Goal: Contribute content: Add original content to the website for others to see

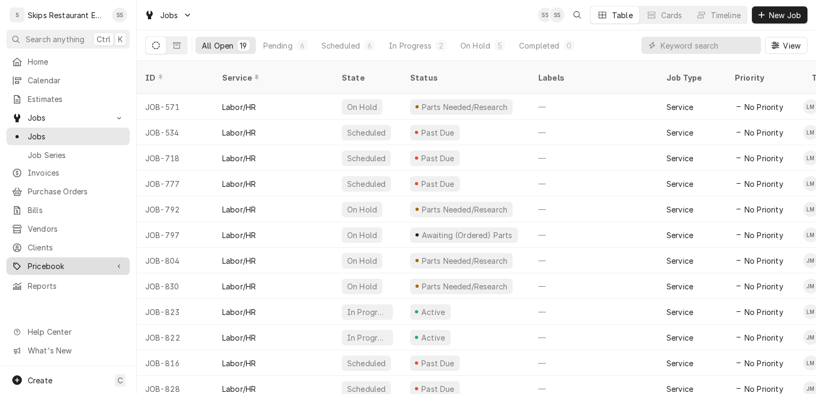
click at [52, 261] on span "Pricebook" at bounding box center [68, 266] width 81 height 11
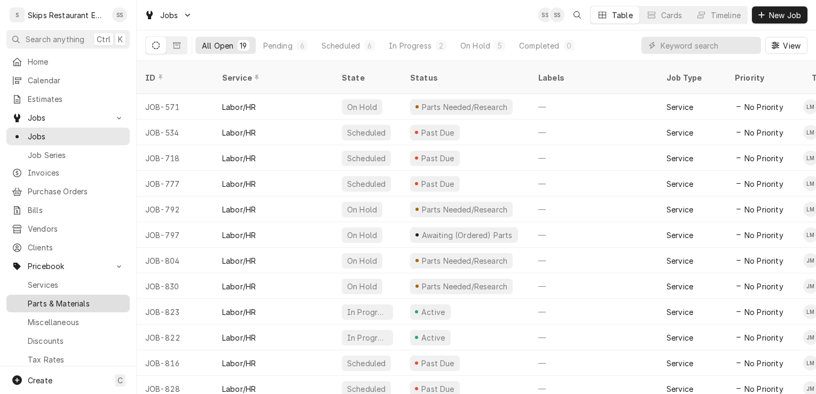
click at [62, 298] on span "Parts & Materials" at bounding box center [76, 303] width 97 height 11
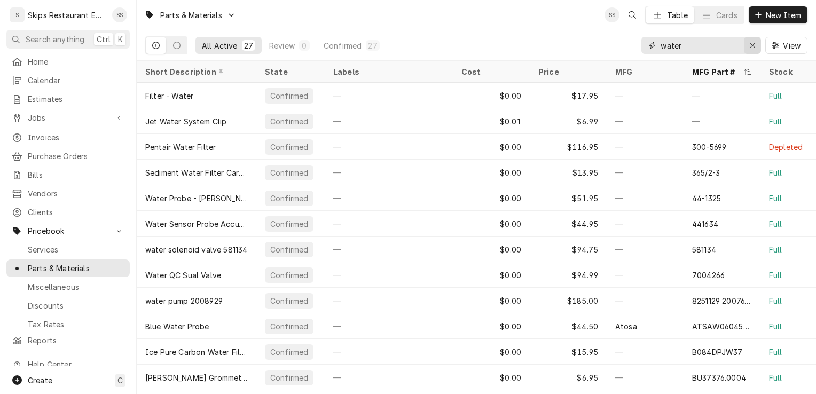
click at [754, 44] on icon "Erase input" at bounding box center [753, 45] width 6 height 7
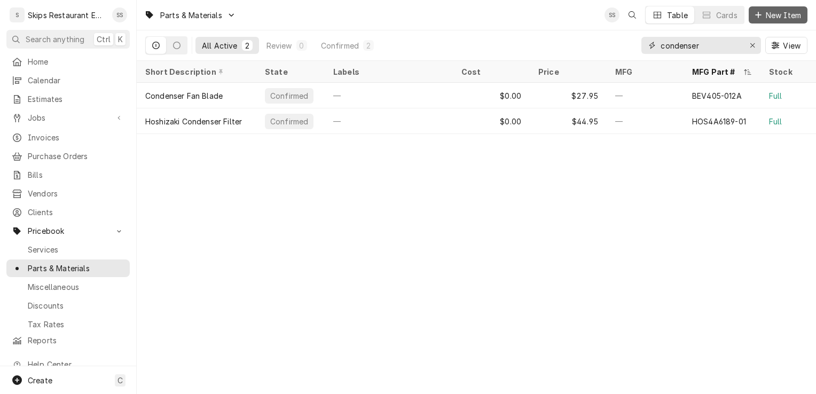
type input "condenser"
click at [777, 16] on span "New Item" at bounding box center [783, 15] width 40 height 11
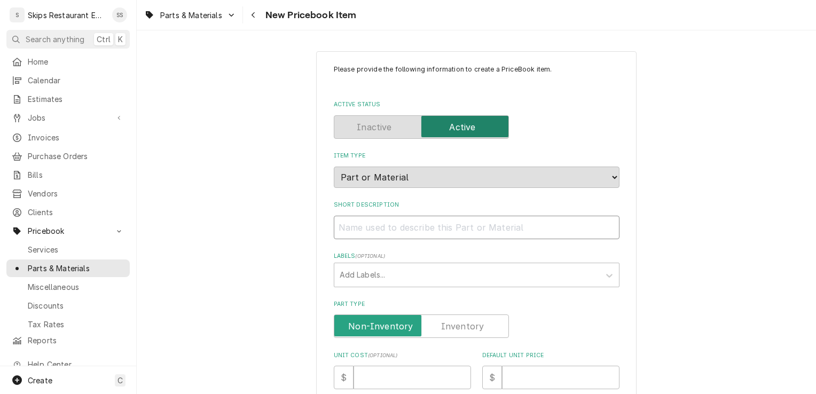
click at [361, 231] on input "Short Description" at bounding box center [477, 227] width 286 height 23
type textarea "x"
type input "C"
type textarea "x"
type input "Co"
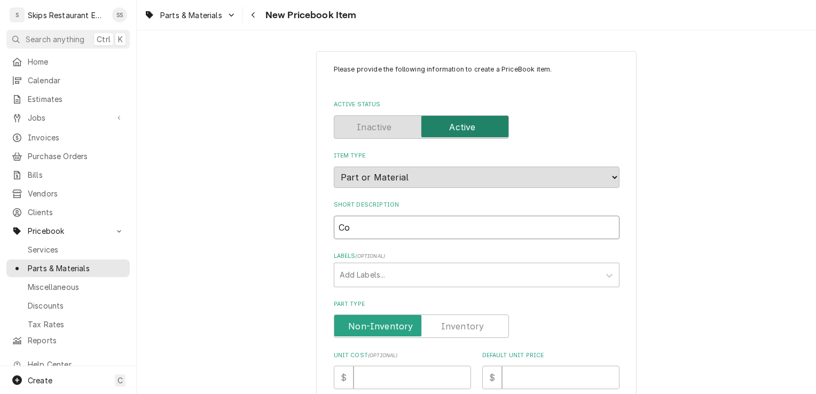
type textarea "x"
type input "Con"
type textarea "x"
type input "Cond"
type textarea "x"
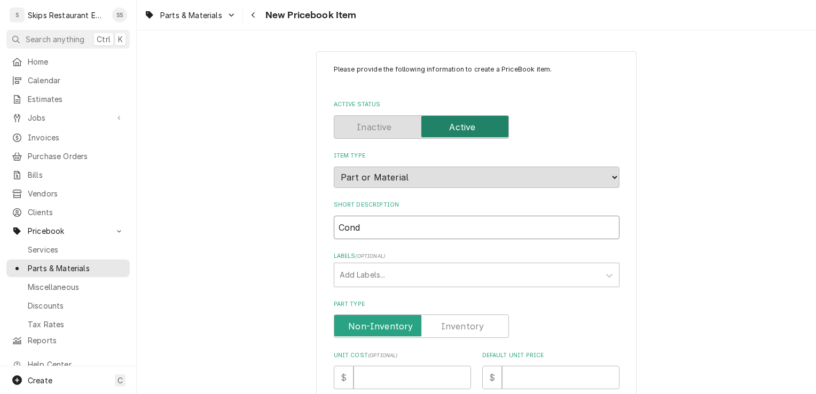
type input "Conde"
type textarea "x"
type input "Conden"
type textarea "x"
type input "Condens"
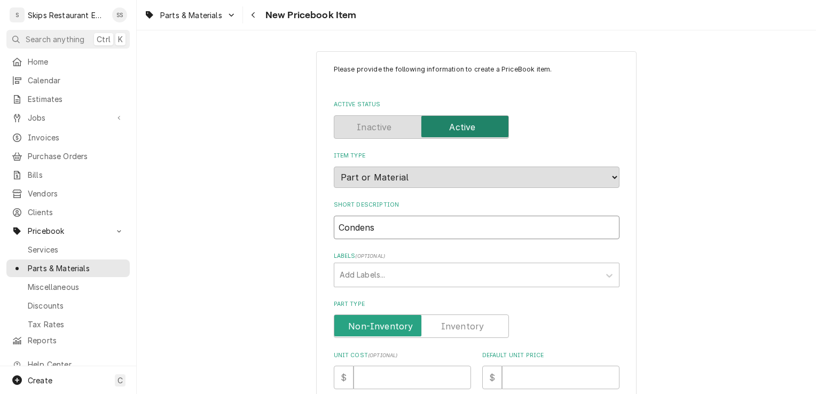
type textarea "x"
type input "Condense"
type textarea "x"
type input "Condenser"
type textarea "x"
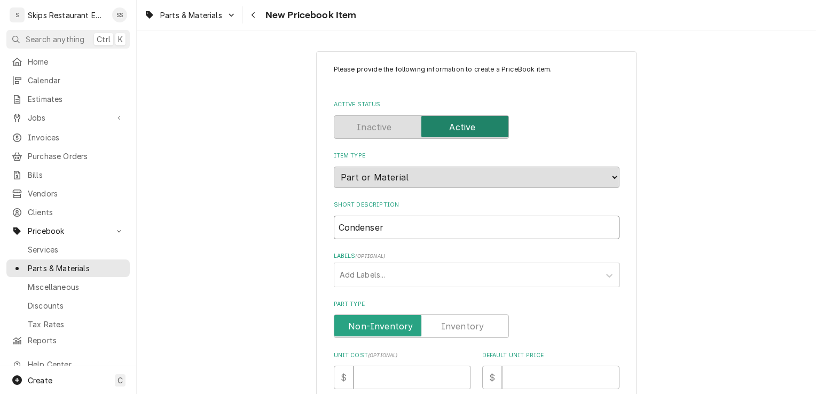
type input "Condenser"
type textarea "x"
type input "Condenser F"
type textarea "x"
type input "Condenser Fa"
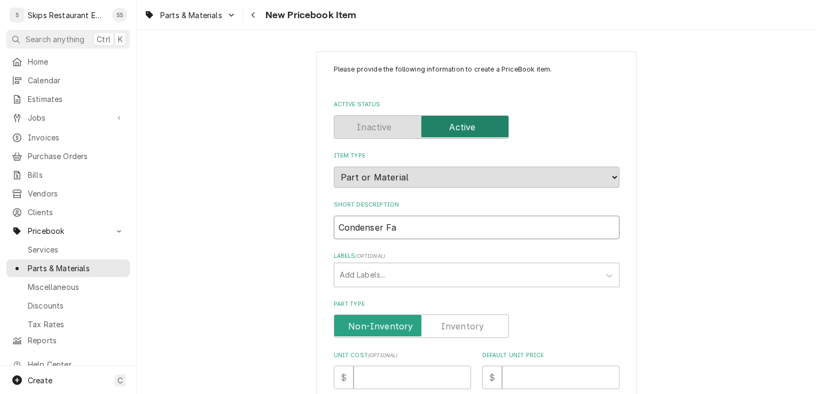
type textarea "x"
type input "Condenser Fam"
type textarea "x"
type input "Condenser Fam"
type textarea "x"
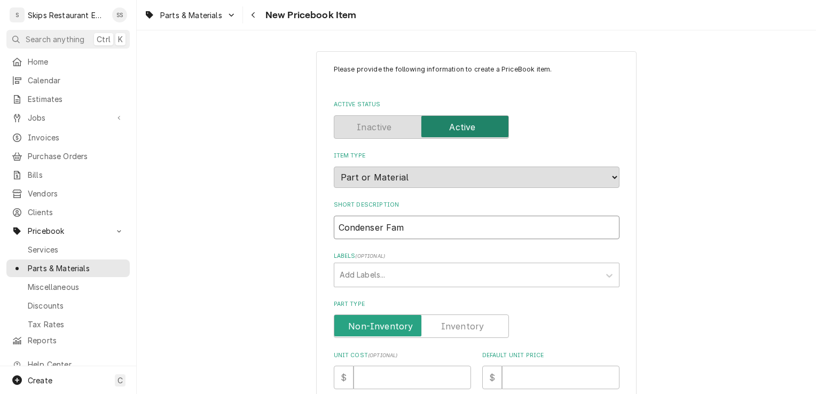
type input "Condenser Fam"
type textarea "x"
type input "Condenser Fa"
type textarea "x"
type input "Condenser Fan"
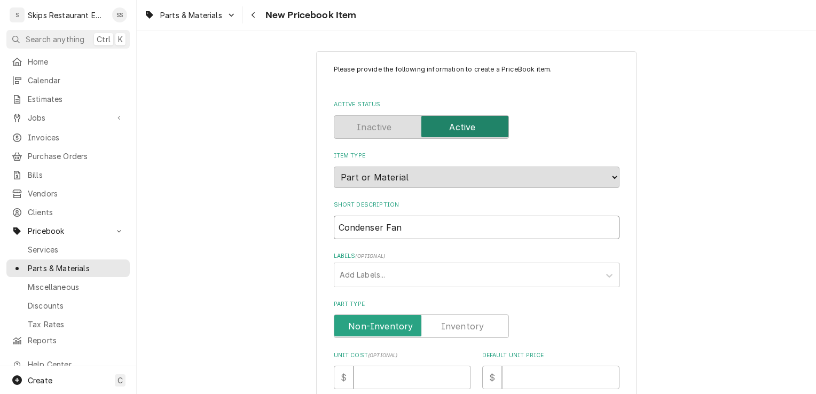
type textarea "x"
type input "Condenser Fan"
type textarea "x"
type input "Condenser Fan M"
type textarea "x"
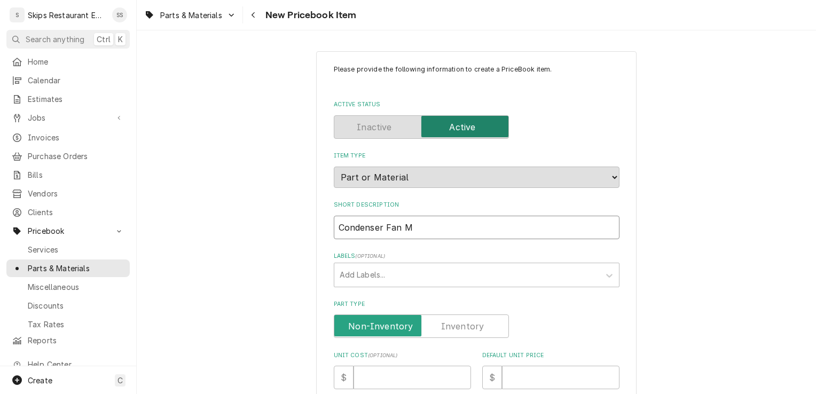
type input "Condenser Fan Mo"
type textarea "x"
type input "Condenser Fan Mot"
type textarea "x"
type input "Condenser Fan Moto"
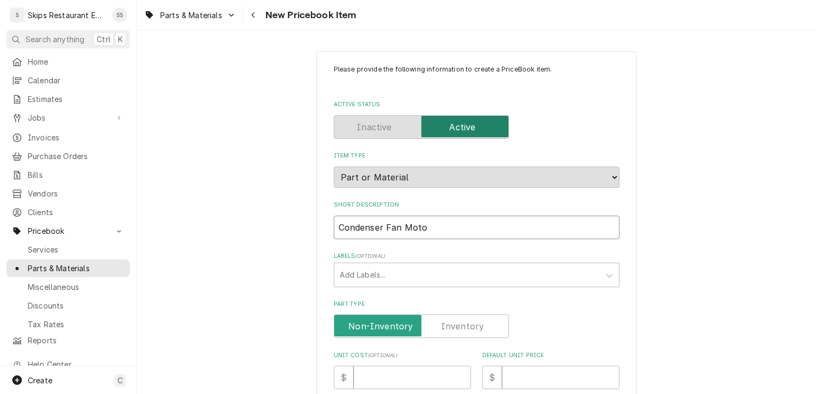
type textarea "x"
type input "Condenser Fan Motor"
type textarea "x"
type input "Condenser Fan Motor"
type textarea "x"
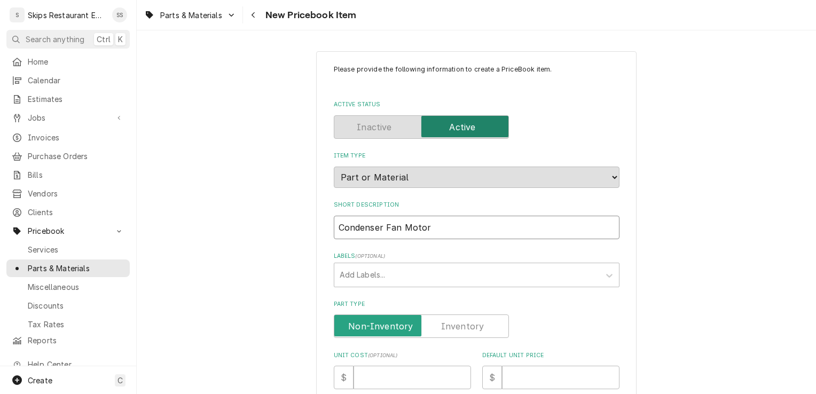
type input "Condenser Fan Motor R"
type textarea "x"
type input "Condenser Fan Motor R2"
type textarea "x"
type input "Condenser Fan Motor R29"
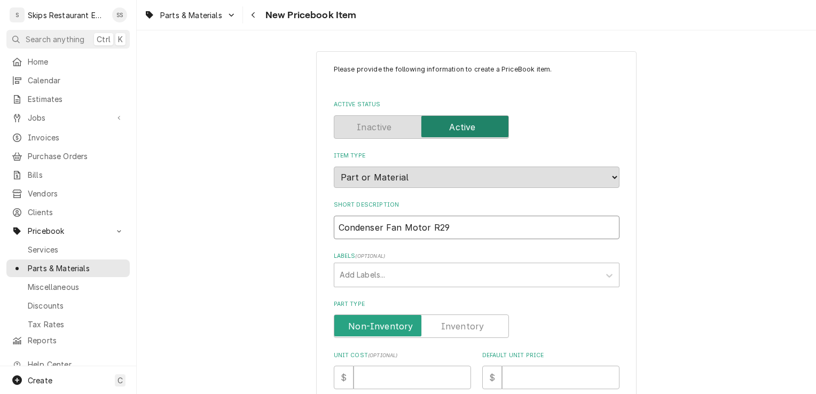
type textarea "x"
type input "Condenser Fan Motor R290"
type textarea "x"
type input "Condenser Fan Motor R290"
type textarea "x"
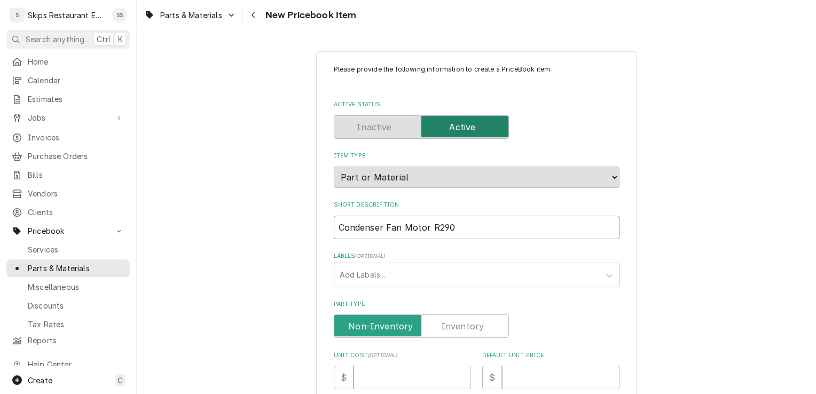
type input "Condenser Fan Motor R290 C"
type textarea "x"
type input "Condenser Fan Motor R290 C-"
type textarea "x"
type input "Condenser Fan Motor R290 C-1"
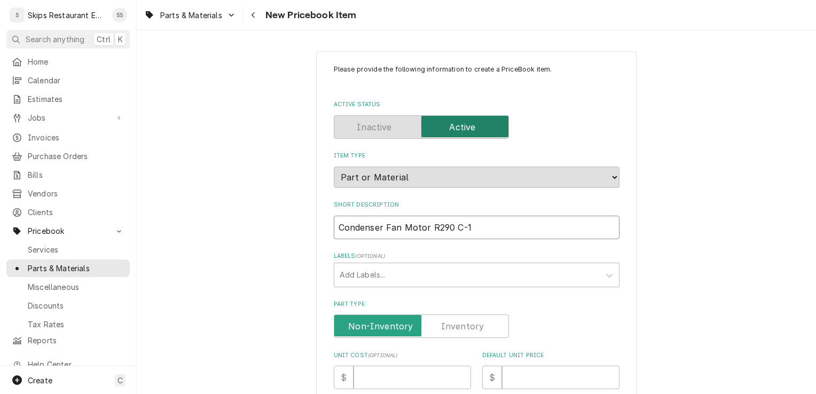
type textarea "x"
type input "Condenser Fan Motor R290 C-1F"
click at [466, 323] on label "Part Type" at bounding box center [421, 325] width 175 height 23
click at [466, 323] on input "Part Type" at bounding box center [420, 325] width 165 height 23
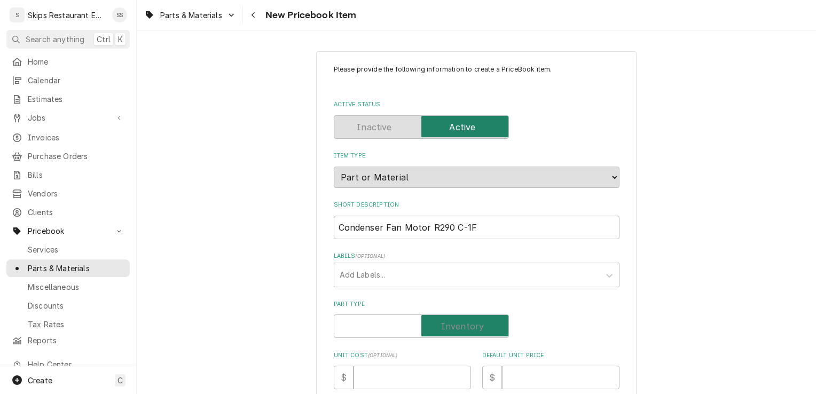
checkbox input "true"
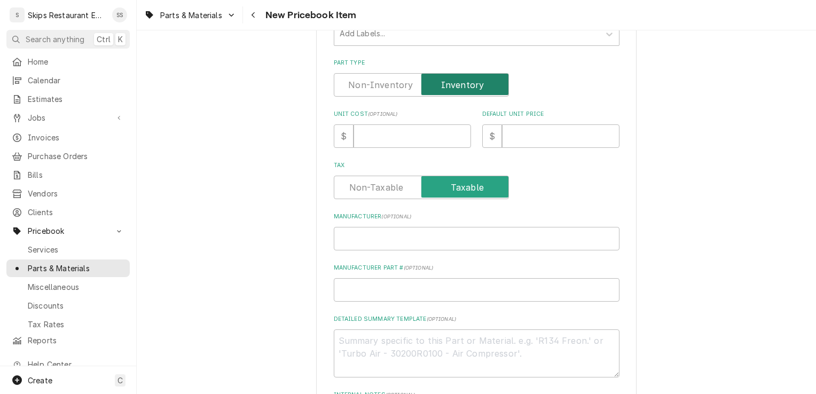
scroll to position [242, 0]
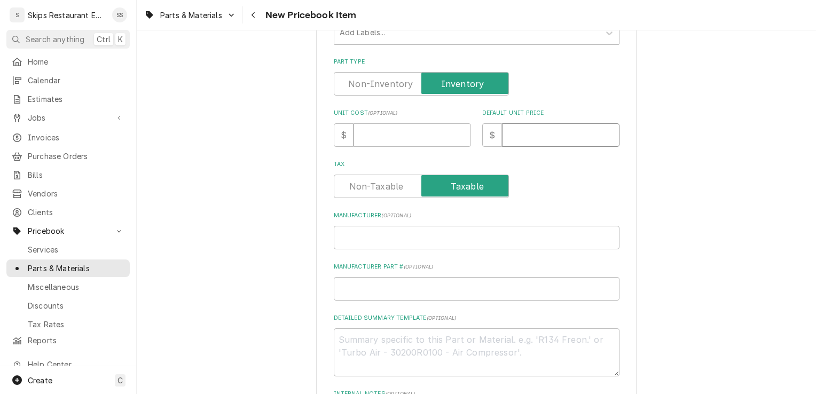
click at [520, 136] on input "Default Unit Price" at bounding box center [560, 134] width 117 height 23
click at [508, 134] on input "Default Unit Price" at bounding box center [560, 134] width 117 height 23
type textarea "x"
type input "9"
type textarea "x"
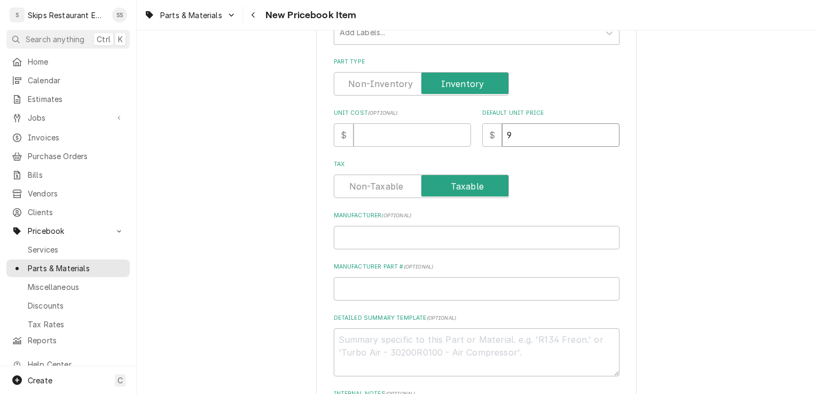
type input "94"
type textarea "x"
type input "94.2"
type textarea "x"
type input "94.25"
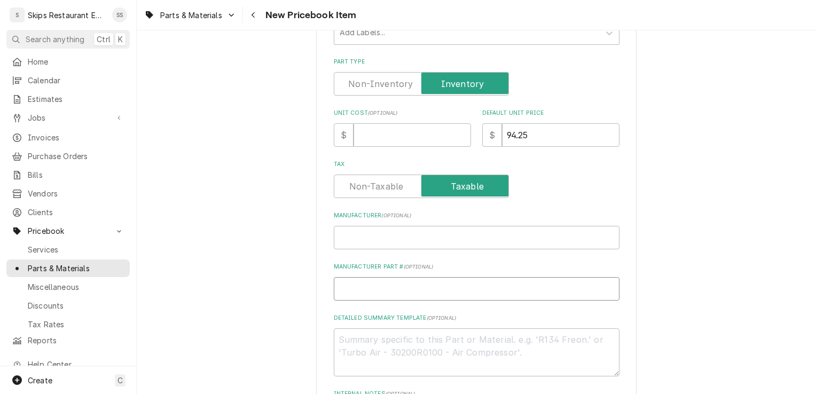
click at [345, 291] on input "Manufacturer Part # ( optional )" at bounding box center [477, 288] width 286 height 23
type textarea "x"
type input "1"
type textarea "x"
type input "17"
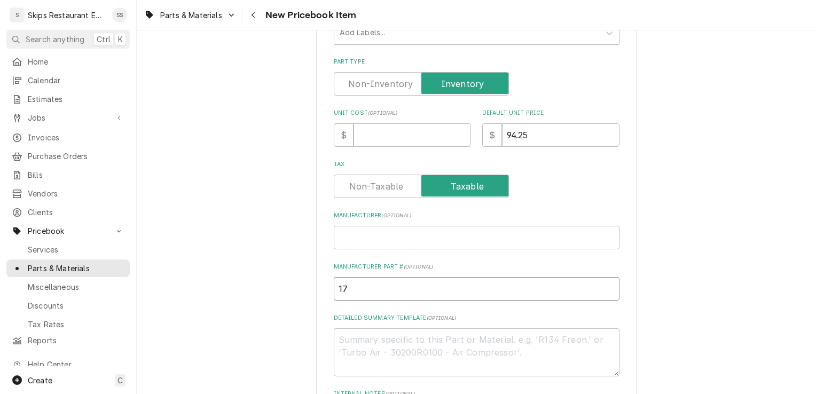
type textarea "x"
type input "175"
type textarea "x"
type input "1759"
type textarea "x"
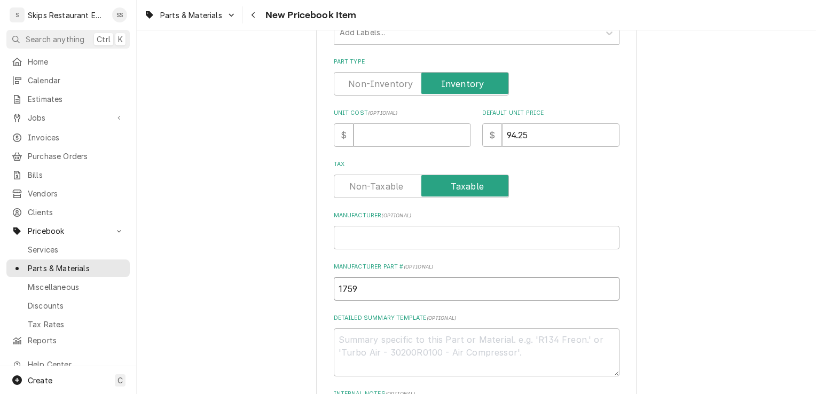
type input "1759-"
type textarea "x"
type input "1759-9"
type textarea "x"
type input "1759-93"
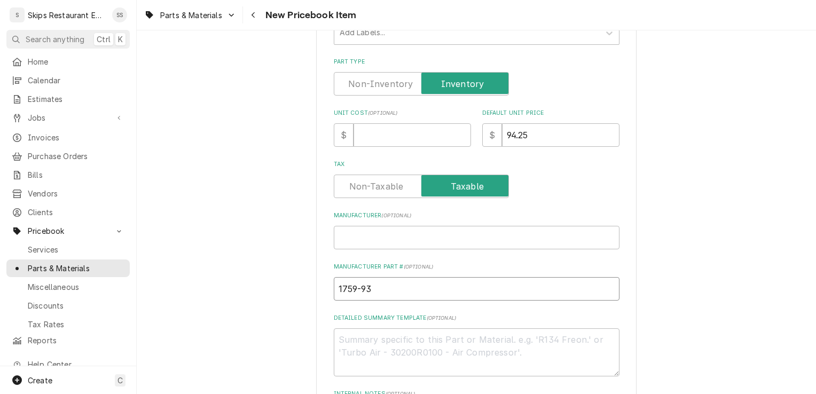
type textarea "x"
type input "1759-933"
click at [340, 343] on textarea "Detailed Summary Template ( optional )" at bounding box center [477, 352] width 286 height 48
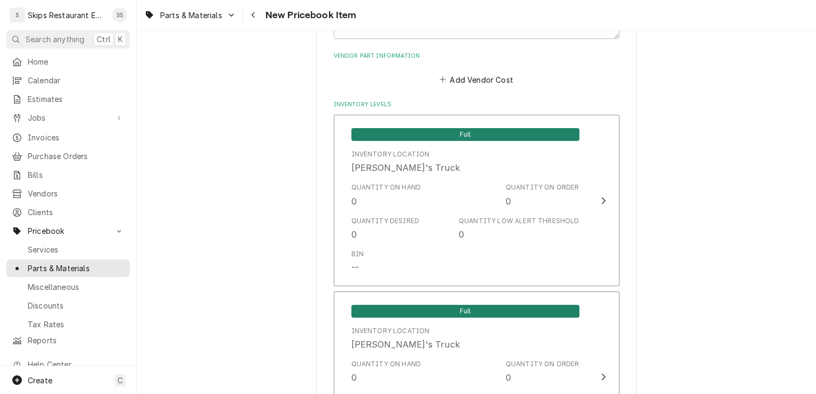
scroll to position [657, 0]
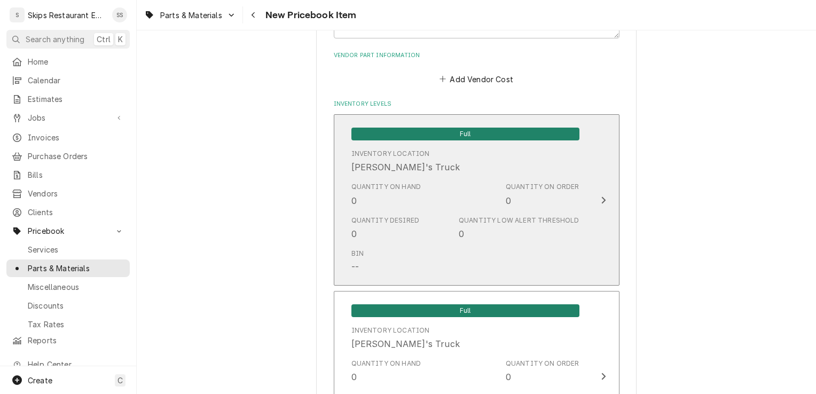
click at [601, 197] on icon "Update Inventory Level" at bounding box center [603, 199] width 4 height 7
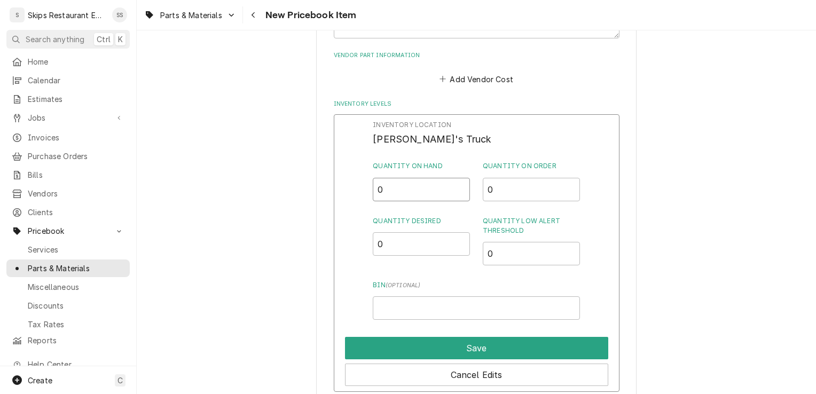
click at [385, 188] on input "0" at bounding box center [421, 189] width 97 height 23
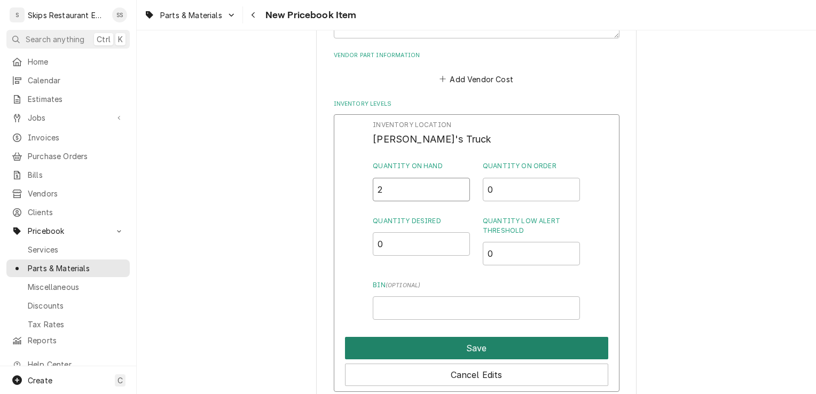
type input "2"
click at [482, 347] on button "Save" at bounding box center [476, 348] width 263 height 22
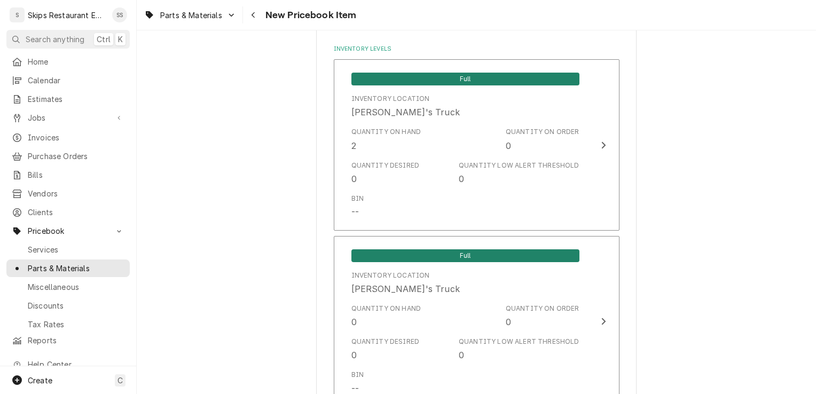
scroll to position [972, 0]
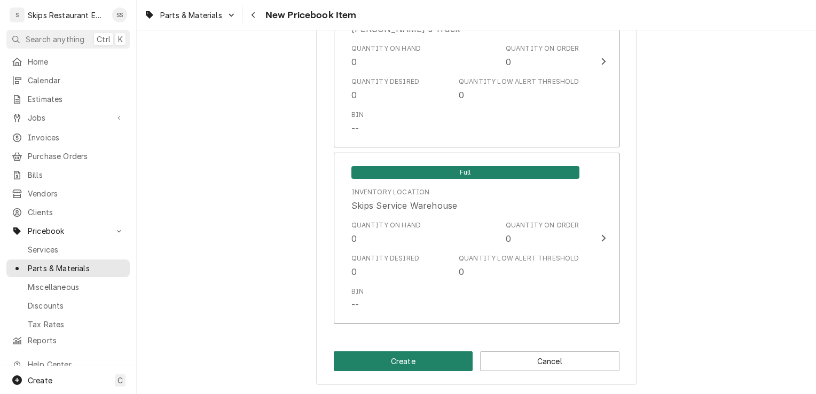
click at [435, 357] on button "Create" at bounding box center [403, 361] width 139 height 20
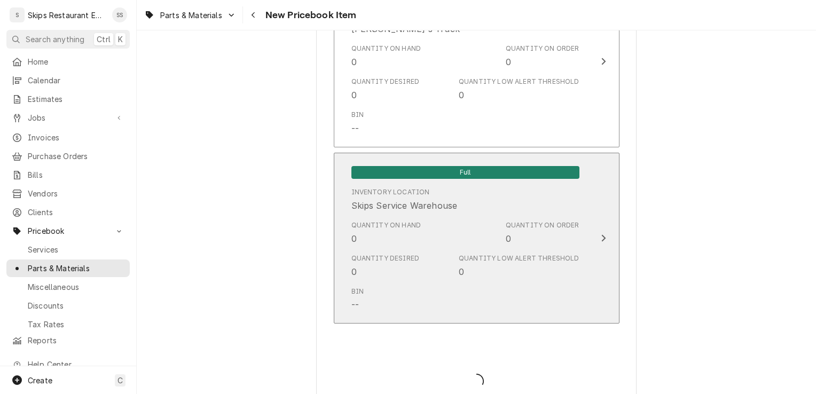
type textarea "x"
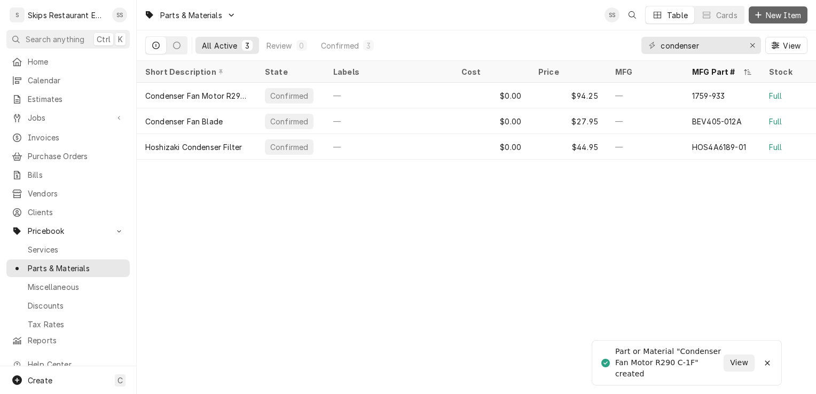
click at [768, 15] on span "New Item" at bounding box center [783, 15] width 40 height 11
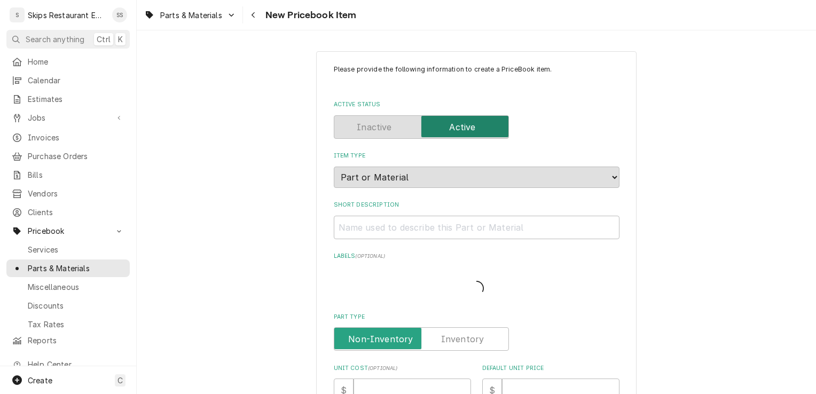
type textarea "x"
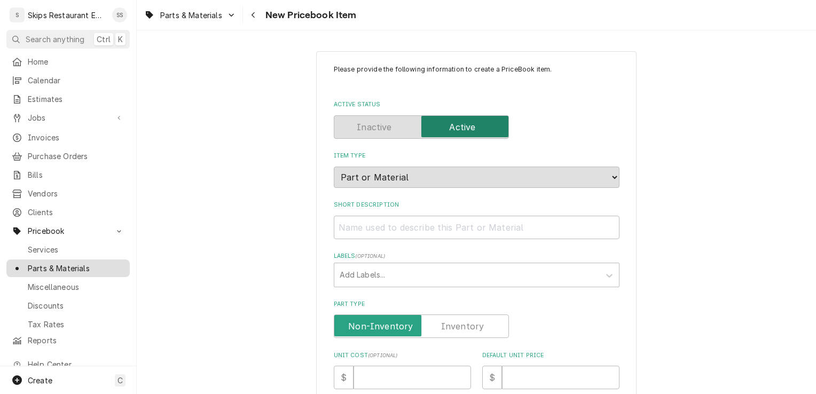
click at [62, 263] on span "Parts & Materials" at bounding box center [76, 268] width 97 height 11
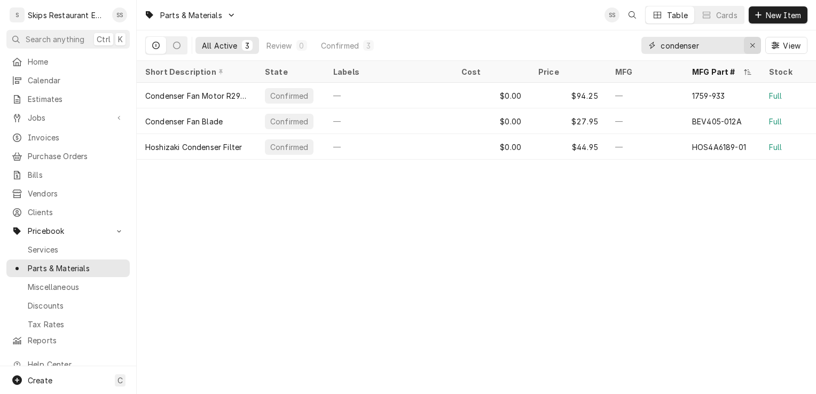
click at [753, 45] on icon "Erase input" at bounding box center [753, 45] width 6 height 7
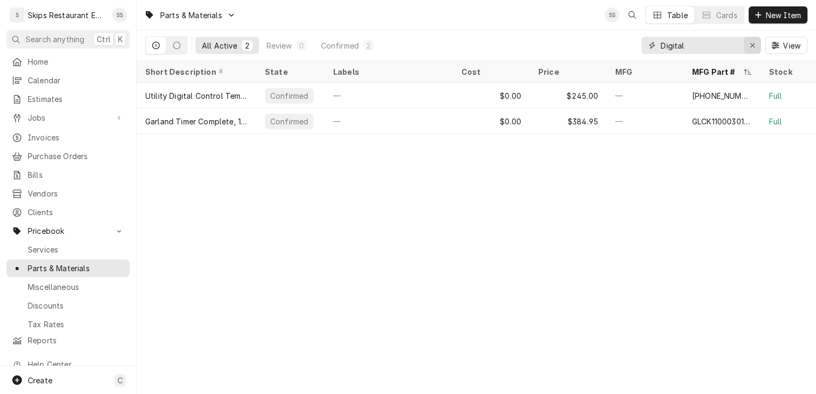
type input "Digital"
click at [753, 44] on icon "Erase input" at bounding box center [752, 45] width 4 height 4
click at [753, 44] on input "Dynamic Content Wrapper" at bounding box center [710, 45] width 100 height 17
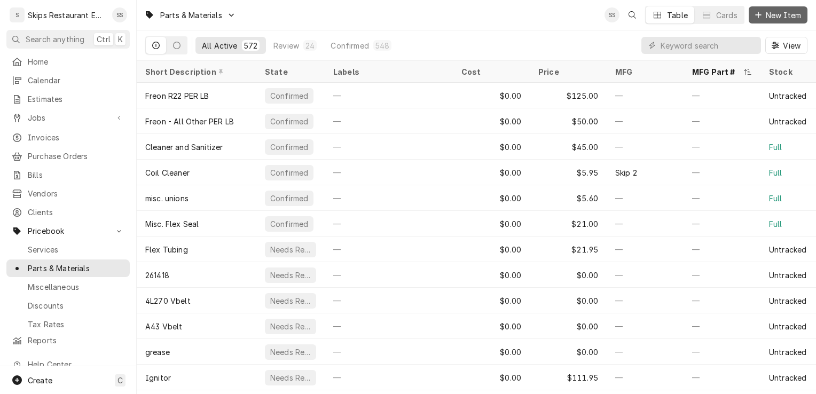
click at [772, 10] on span "New Item" at bounding box center [783, 15] width 40 height 11
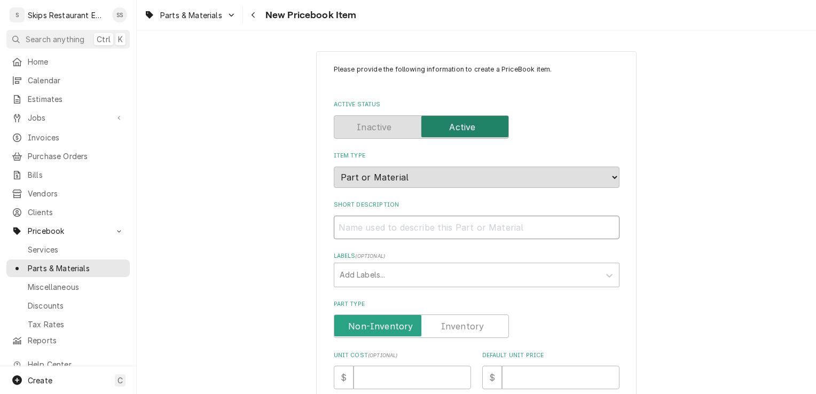
click at [358, 225] on input "Short Description" at bounding box center [477, 227] width 286 height 23
type textarea "x"
type input "D"
type textarea "x"
type input "Di"
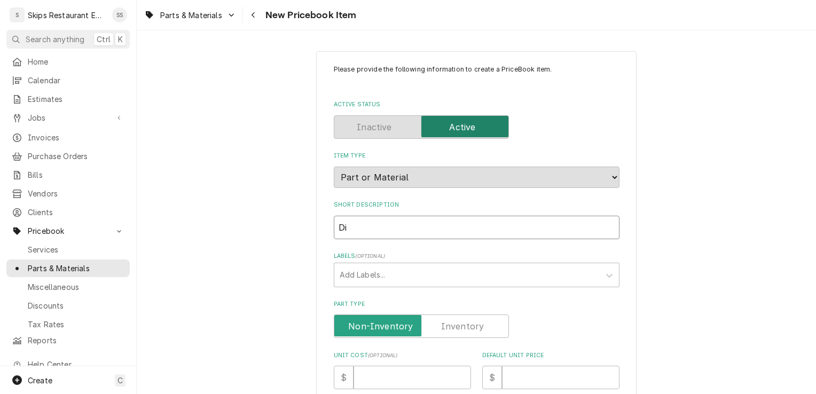
type textarea "x"
type input "Dig"
type textarea "x"
type input "Digi"
type textarea "x"
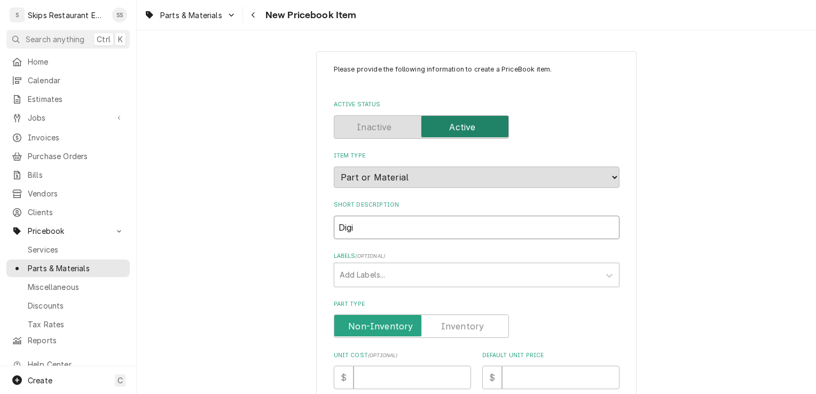
type input "Digit"
type textarea "x"
type input "Digita"
type textarea "x"
type input "Digital"
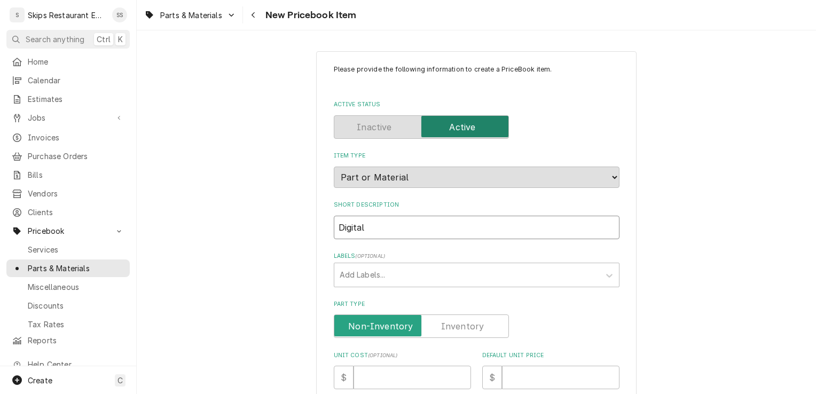
type textarea "x"
type input "Digital"
type textarea "x"
type input "Digital C"
type textarea "x"
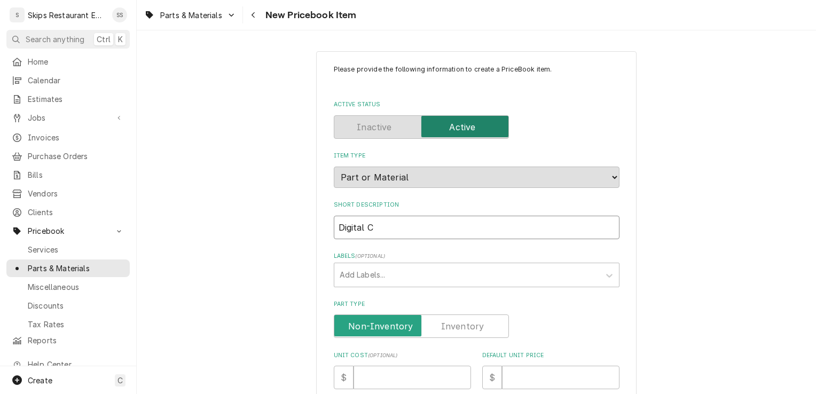
type input "Digital Co"
type textarea "x"
type input "Digital Con"
type textarea "x"
type input "Digital Cont"
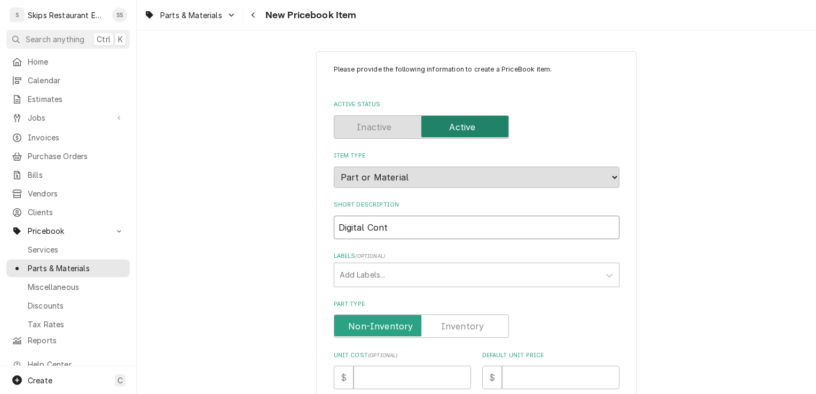
type textarea "x"
type input "Digital Contr"
type textarea "x"
type input "Digital Contro"
type textarea "x"
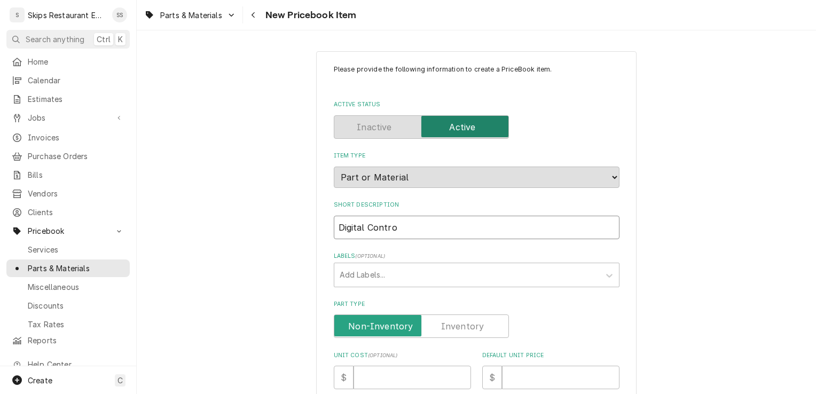
type input "Digital Control"
type textarea "x"
type input "Digital Controll"
type textarea "x"
type input "Digital Controlle"
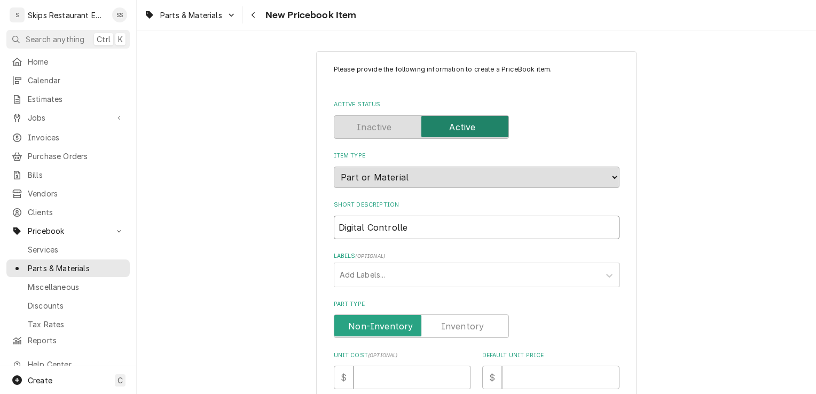
type textarea "x"
type input "Digital Controller"
type textarea "x"
type input "Digital Controller"
type textarea "x"
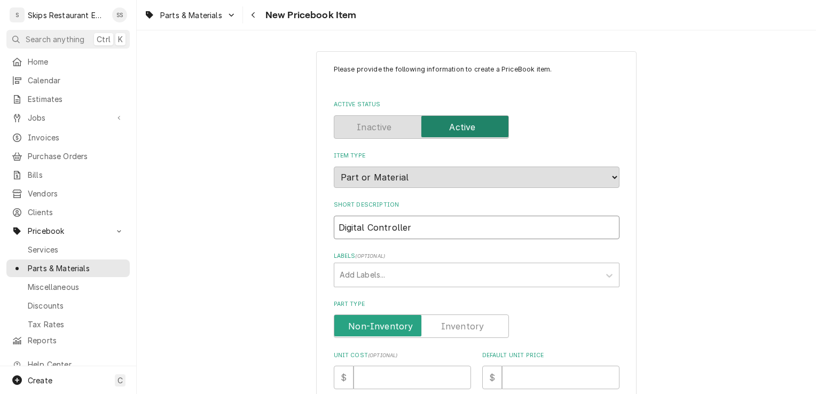
type input "Digital Controller"
type textarea "x"
type input "Digital Controller-"
type textarea "x"
type input "Digital Controller-F"
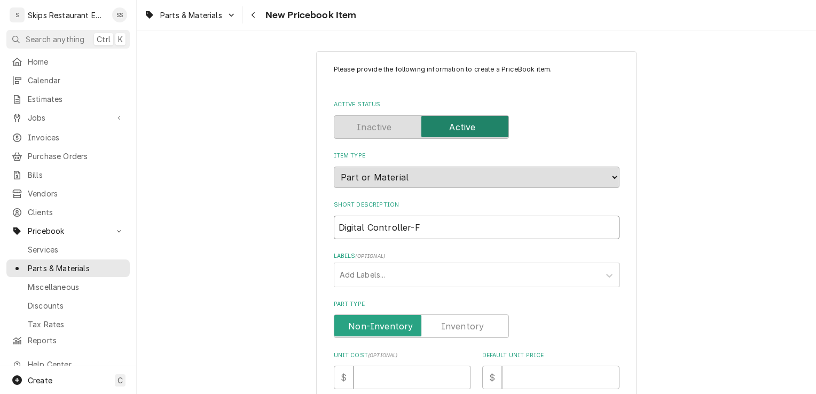
type textarea "x"
type input "Digital Controller-FR"
type textarea "x"
type input "Digital Controller-FRZ"
type textarea "x"
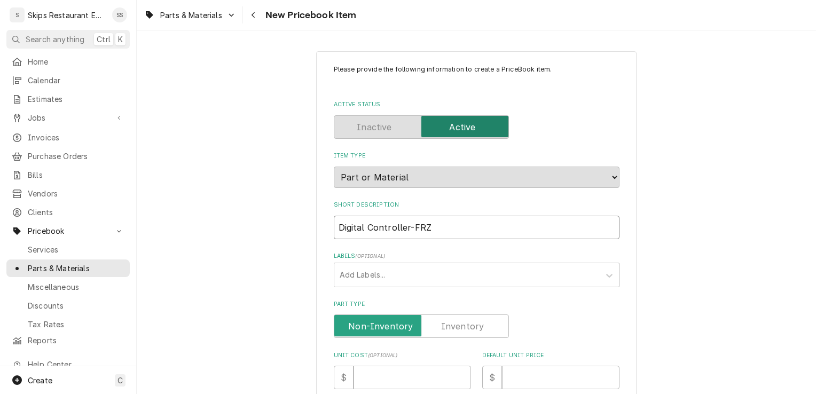
type input "Digital Controller-FRZ"
type textarea "x"
type input "Digital Controller-FRZ R"
type textarea "x"
type input "Digital Controller-FRZ R2"
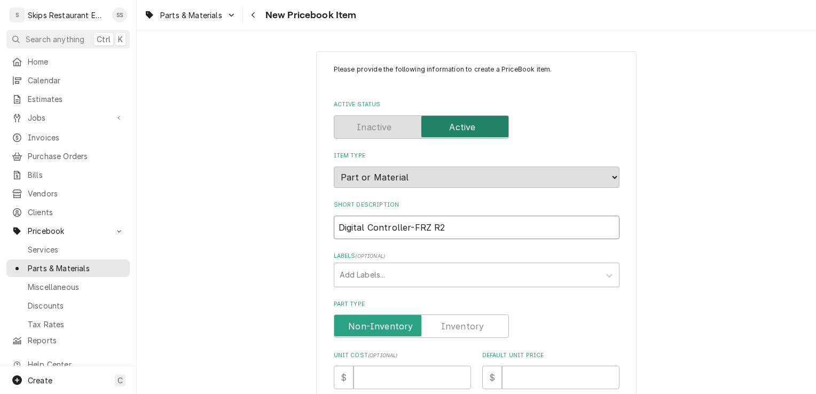
type textarea "x"
type input "Digital Controller-FRZ R29"
type textarea "x"
type input "Digital Controller-FRZ R290"
click at [474, 328] on label "Part Type" at bounding box center [421, 325] width 175 height 23
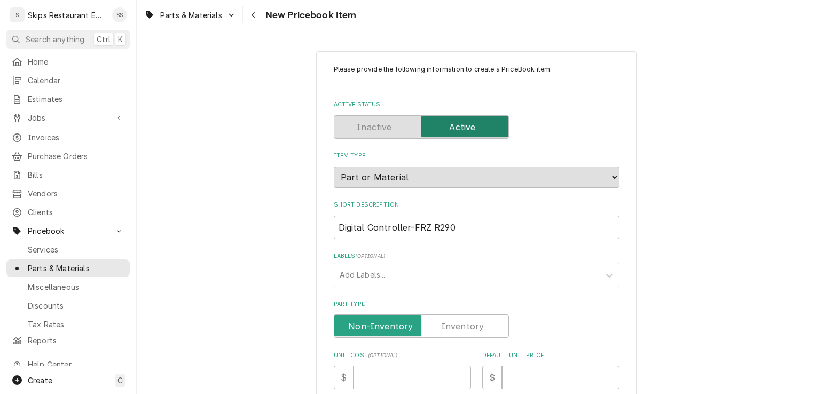
click at [474, 328] on input "Part Type" at bounding box center [420, 325] width 165 height 23
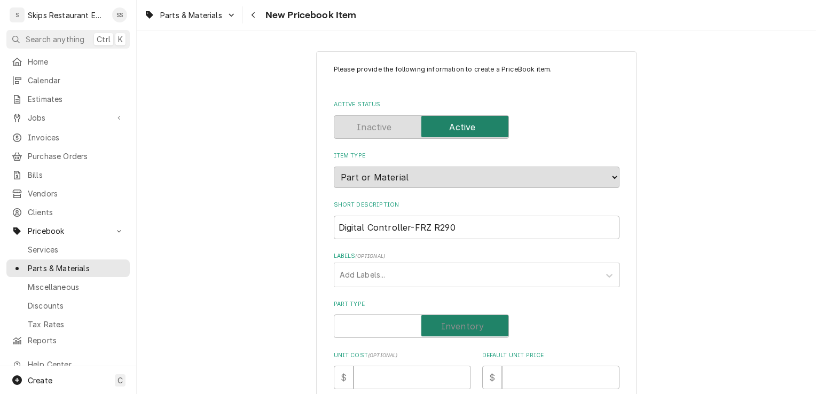
checkbox input "true"
type textarea "x"
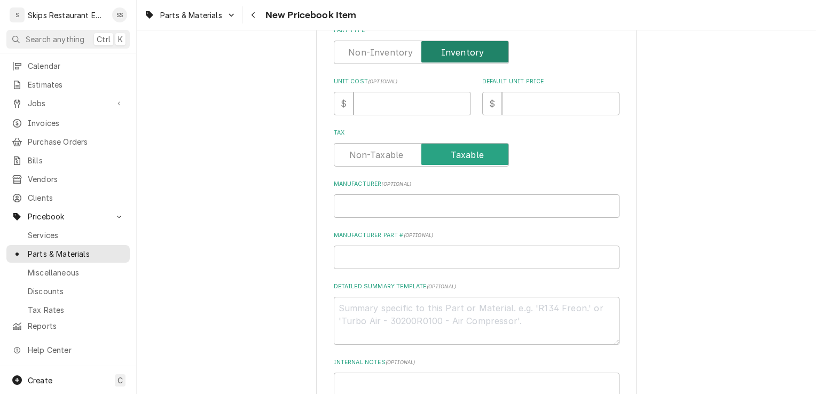
scroll to position [20, 0]
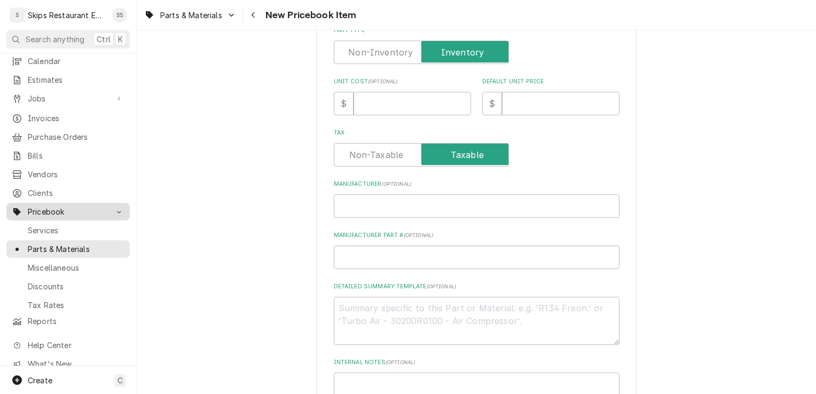
click at [66, 206] on span "Pricebook" at bounding box center [68, 211] width 81 height 11
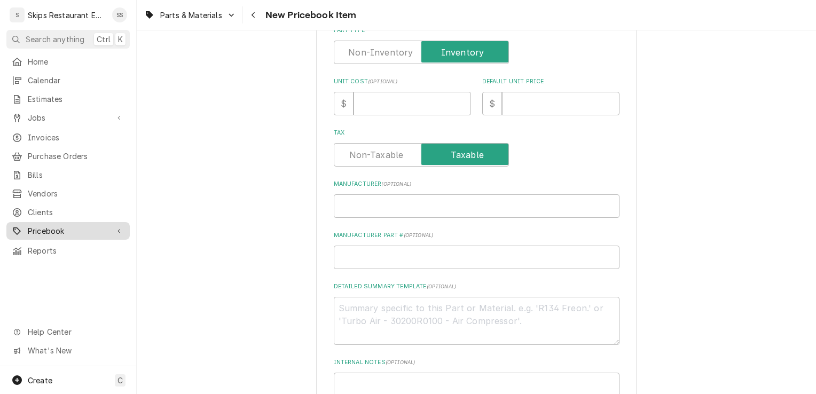
scroll to position [0, 0]
click at [35, 225] on span "Pricebook" at bounding box center [68, 230] width 81 height 11
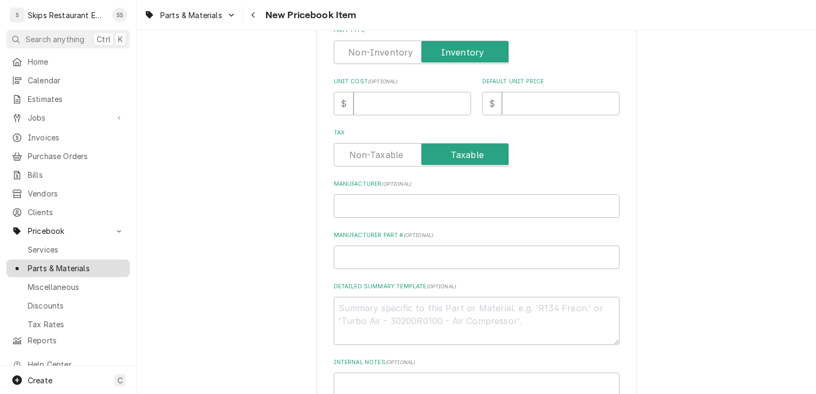
click at [65, 263] on span "Parts & Materials" at bounding box center [76, 268] width 97 height 11
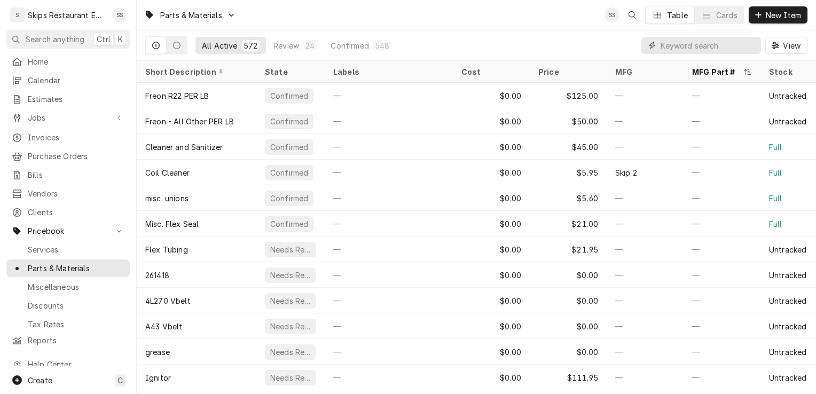
click at [680, 46] on input "Dynamic Content Wrapper" at bounding box center [707, 45] width 95 height 17
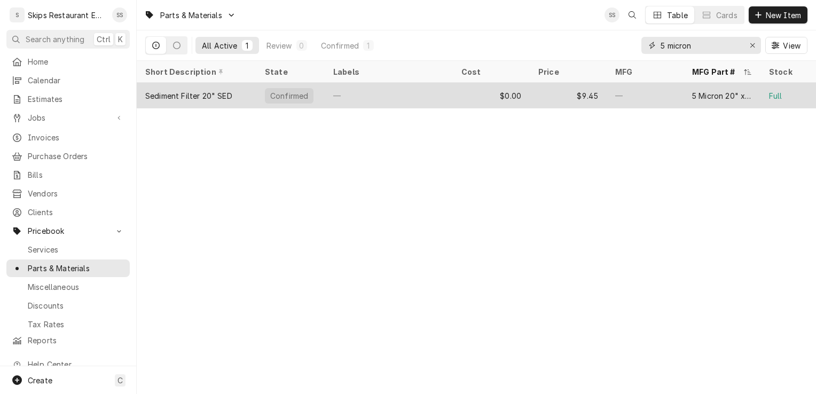
type input "5 micron"
click at [184, 92] on div "Sediment Filter 20" SED" at bounding box center [188, 95] width 87 height 11
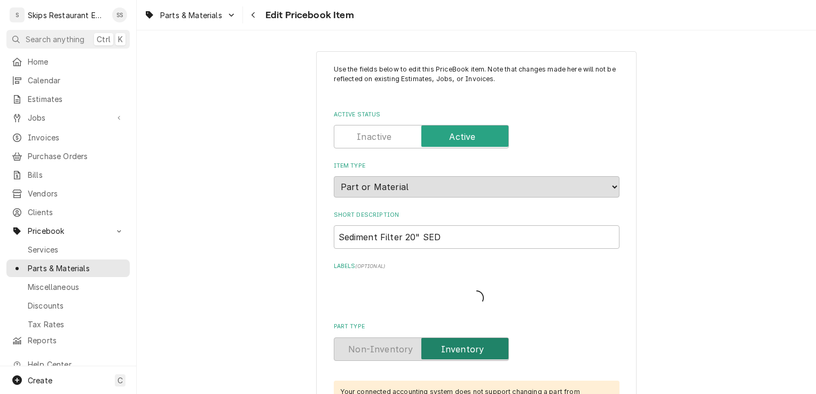
type textarea "x"
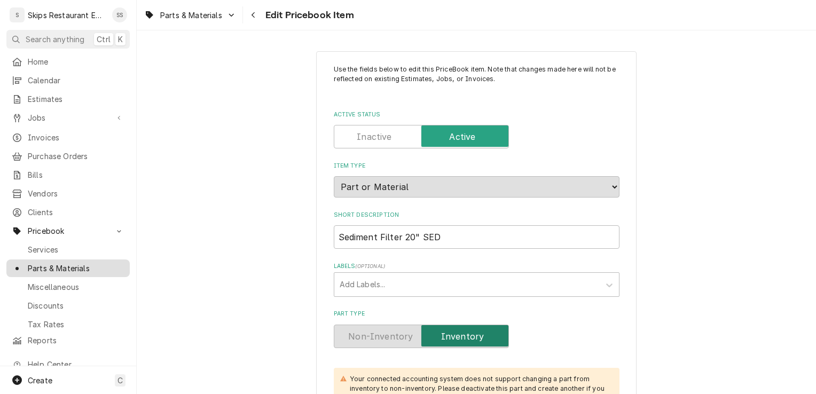
click at [51, 263] on span "Parts & Materials" at bounding box center [76, 268] width 97 height 11
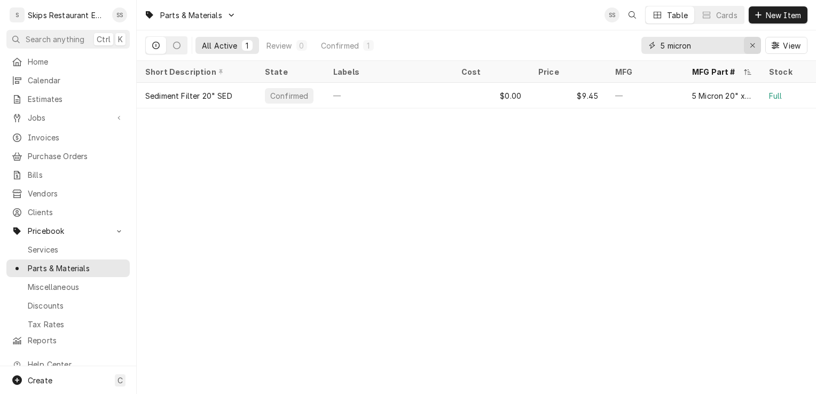
click at [750, 43] on icon "Erase input" at bounding box center [753, 45] width 6 height 7
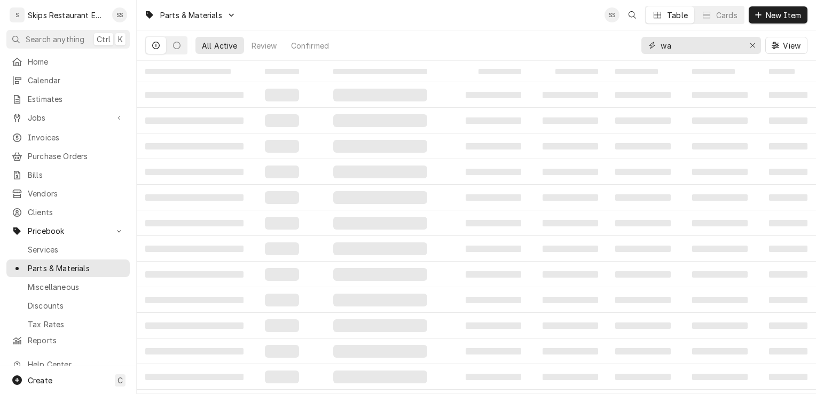
type input "w"
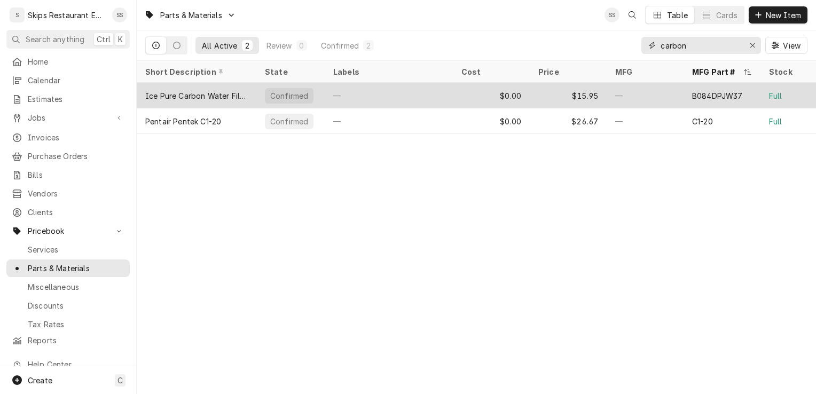
type input "carbon"
click at [211, 94] on div "Ice Pure Carbon Water Filter" at bounding box center [196, 95] width 102 height 11
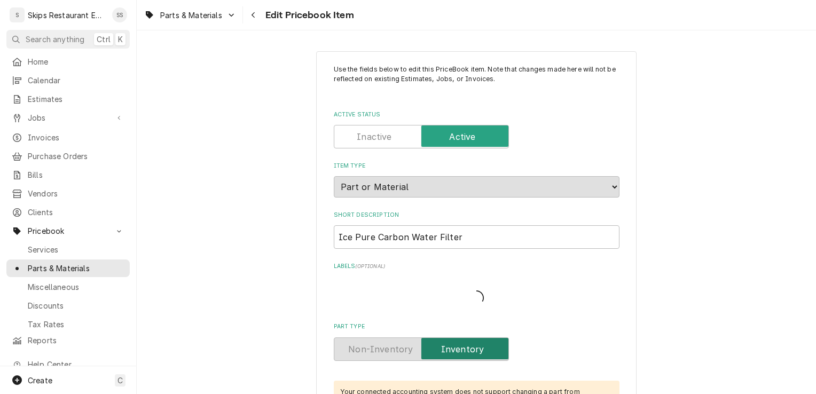
type textarea "x"
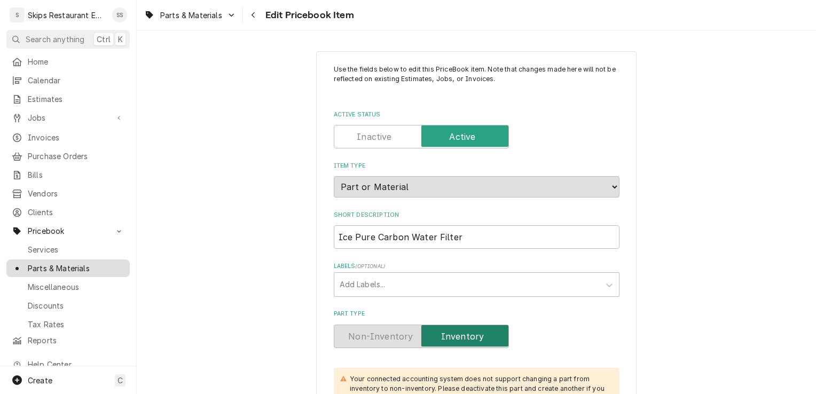
click at [53, 263] on span "Parts & Materials" at bounding box center [76, 268] width 97 height 11
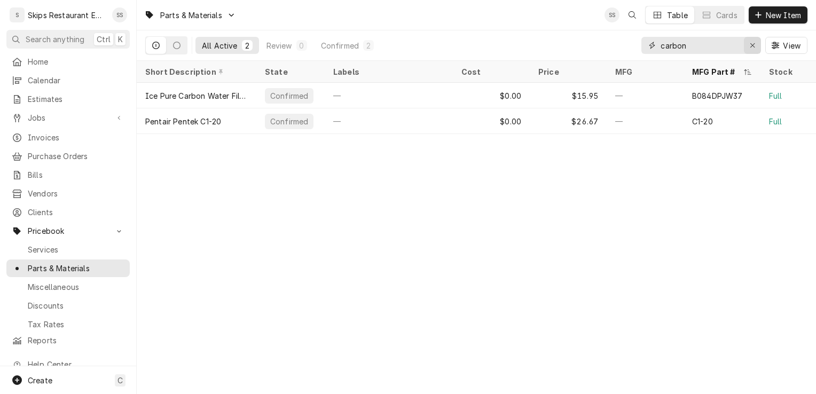
click at [753, 46] on icon "Erase input" at bounding box center [753, 45] width 6 height 7
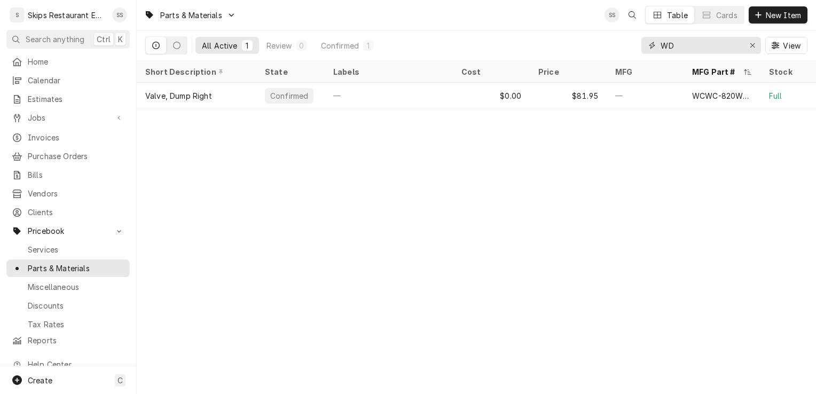
type input "W"
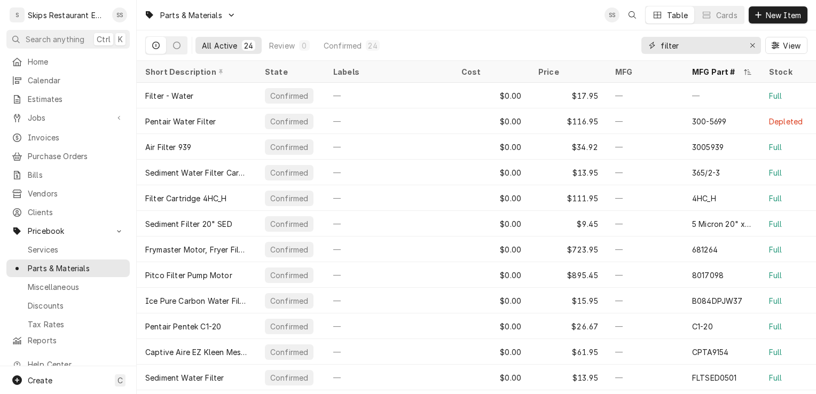
type input "filter"
click at [767, 19] on span "New Item" at bounding box center [783, 15] width 40 height 11
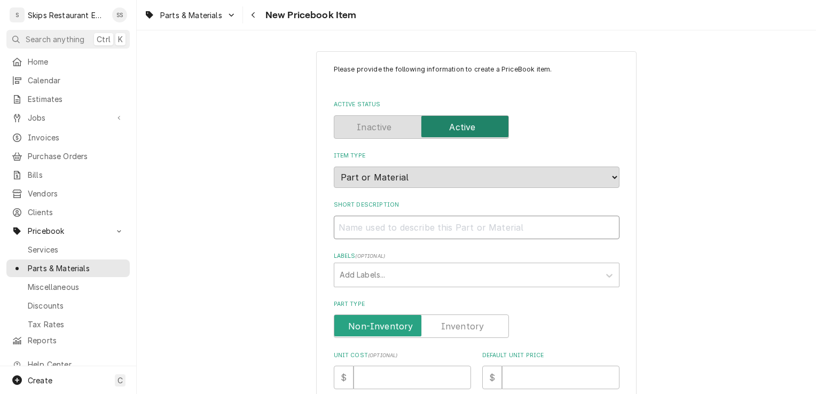
click at [389, 223] on input "Short Description" at bounding box center [477, 227] width 286 height 23
type textarea "x"
type input "W"
type textarea "x"
type input "Wa"
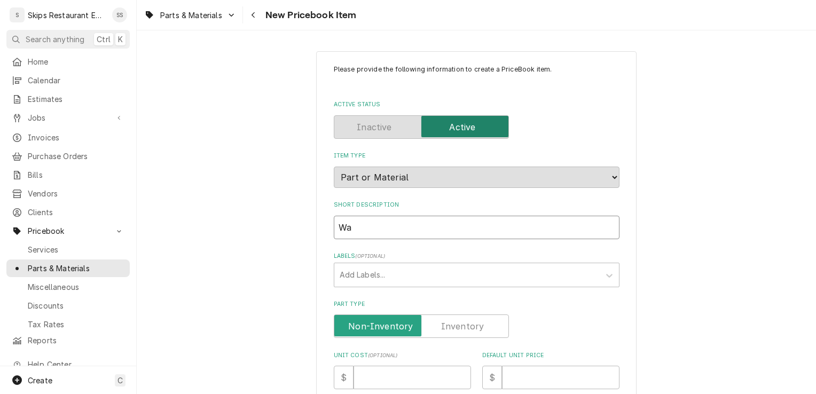
type textarea "x"
type input "Wat"
type textarea "x"
type input "Wate"
type textarea "x"
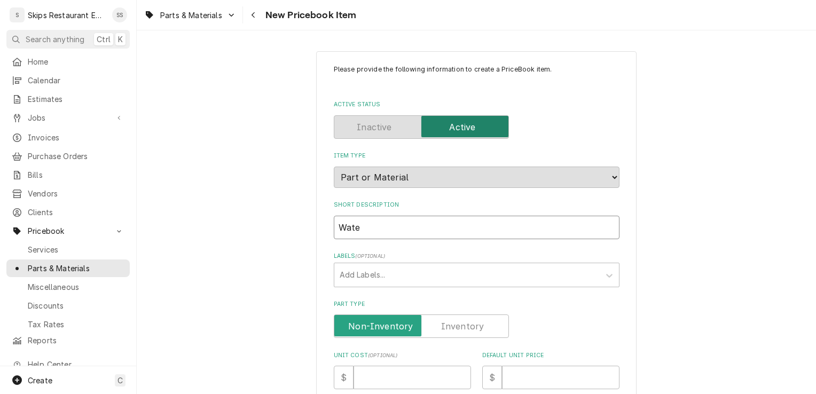
type input "Water"
type textarea "x"
type input "Waterd"
type textarea "x"
type input "Waterdr"
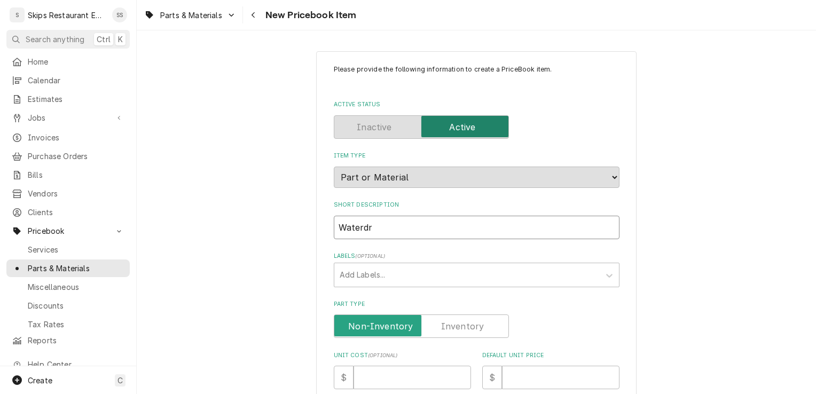
type textarea "x"
type input "Waterdro"
type textarea "x"
type input "Waterdrop"
type textarea "x"
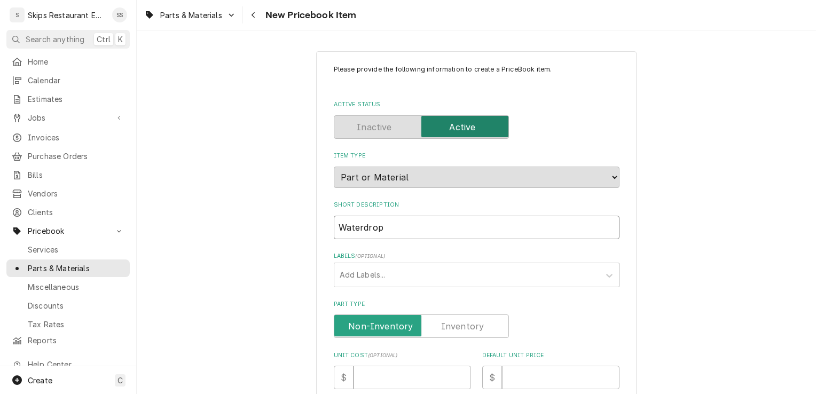
type input "Waterdropo"
type textarea "x"
type input "Waterdropo"
type textarea "x"
type input "Waterdropo"
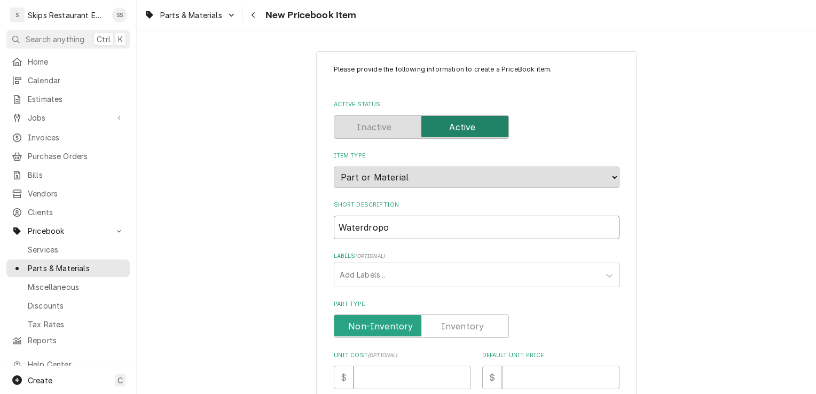
type textarea "x"
type input "Waterdrop"
type textarea "x"
type input "Waterdrop"
type textarea "x"
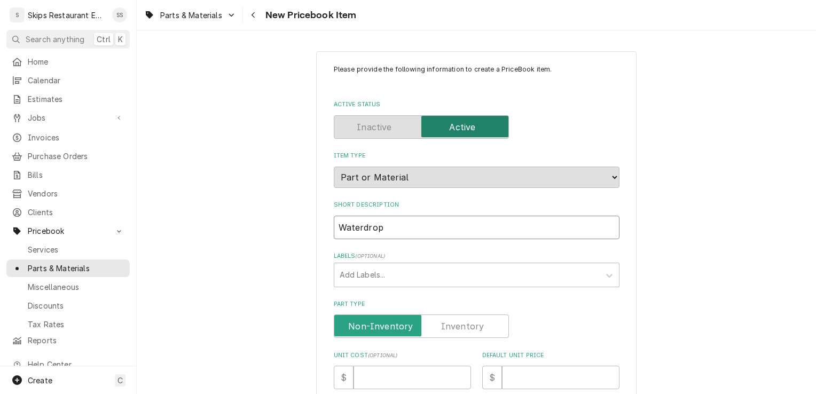
type input "Waterdrop W"
type textarea "x"
type input "Waterdrop WD"
type textarea "x"
type input "Waterdrop WD-"
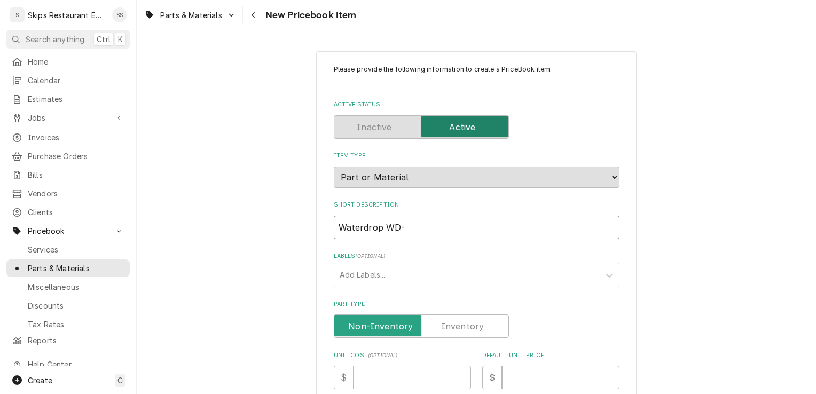
type textarea "x"
type input "Waterdrop WD-W"
type textarea "x"
type input "Waterdrop WD-W1"
type textarea "x"
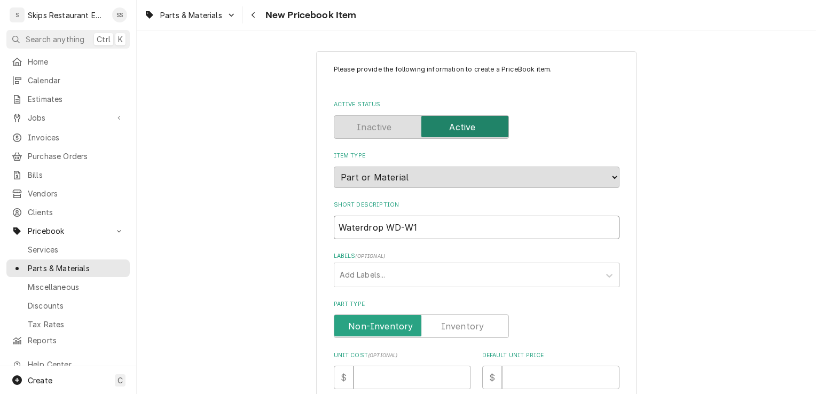
type input "Waterdrop WD-W18"
type textarea "x"
type input "Waterdrop WD-W18"
type textarea "x"
type input "Waterdrop WD-W18 F"
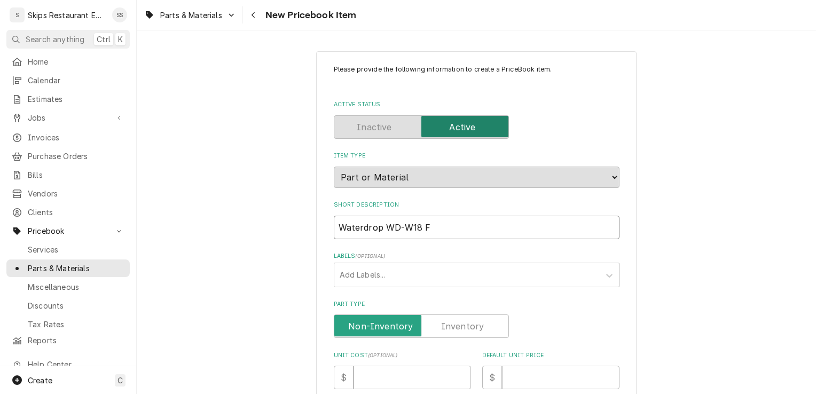
type textarea "x"
type input "Waterdrop WD-W18 Fi"
type textarea "x"
type input "Waterdrop WD-W18 Fil"
type textarea "x"
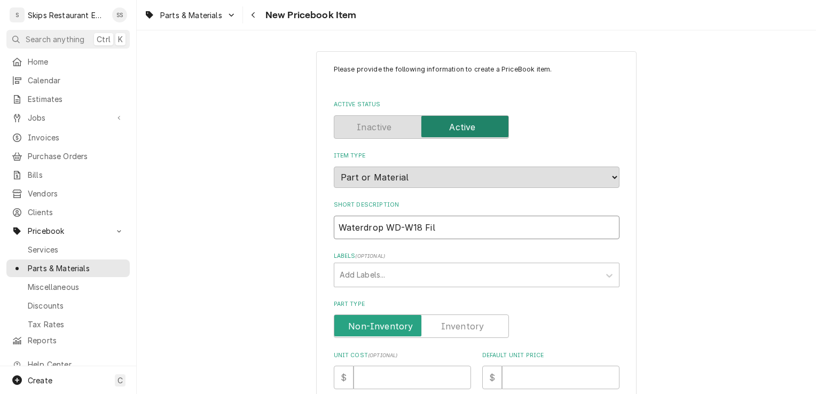
type input "Waterdrop WD-W18 Filt"
type textarea "x"
type input "Waterdrop WD-W18 Filte"
type textarea "x"
type input "Waterdrop WD-W18 Filter"
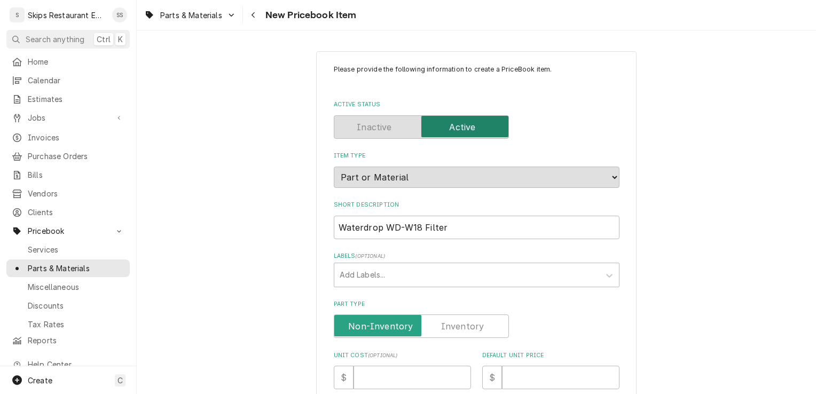
click at [447, 324] on label "Part Type" at bounding box center [421, 325] width 175 height 23
click at [447, 324] on input "Part Type" at bounding box center [420, 325] width 165 height 23
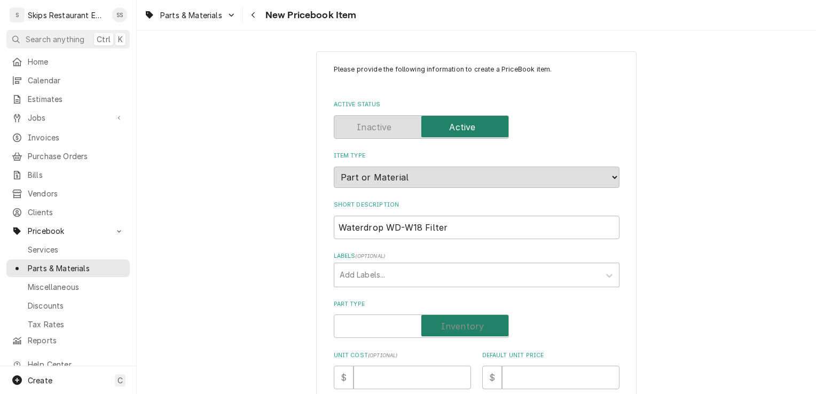
checkbox input "true"
click at [525, 375] on input "Default Unit Price" at bounding box center [560, 377] width 117 height 23
click at [507, 377] on input "Default Unit Price" at bounding box center [560, 377] width 117 height 23
type textarea "x"
type input "4"
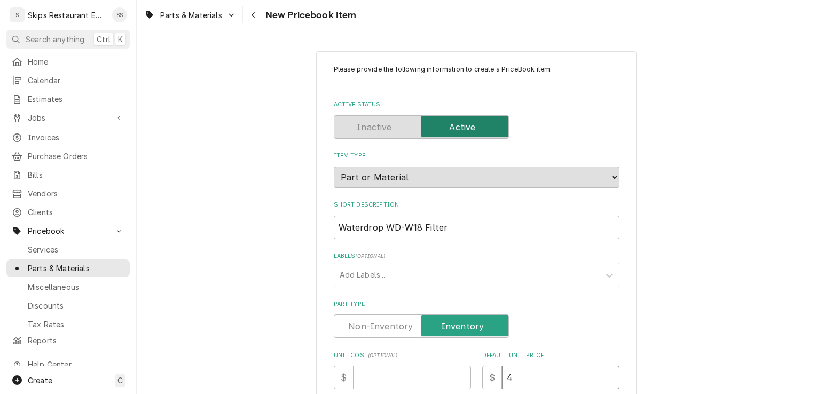
type textarea "x"
type input "49"
type textarea "x"
type input "49.2"
type textarea "x"
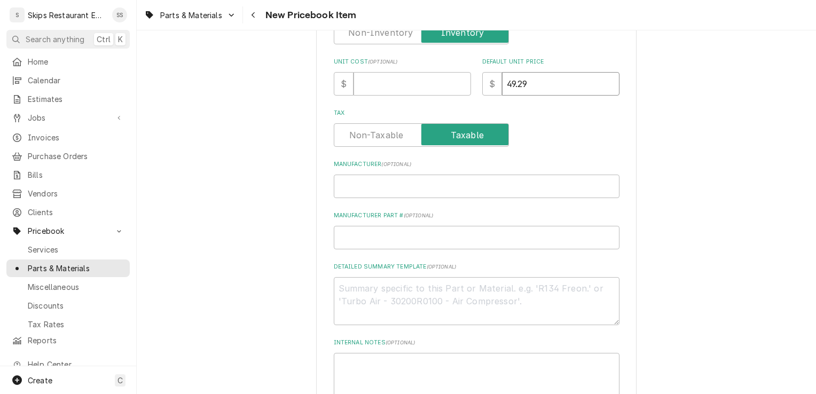
scroll to position [291, 0]
type input "49.29"
click at [344, 239] on input "Manufacturer Part # ( optional )" at bounding box center [477, 239] width 286 height 23
type textarea "x"
type input "W"
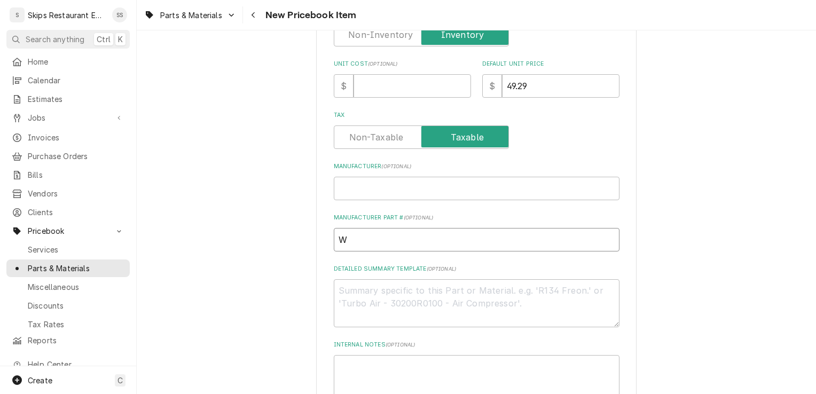
type textarea "x"
type input "WD"
type textarea "x"
type input "WD-"
type textarea "x"
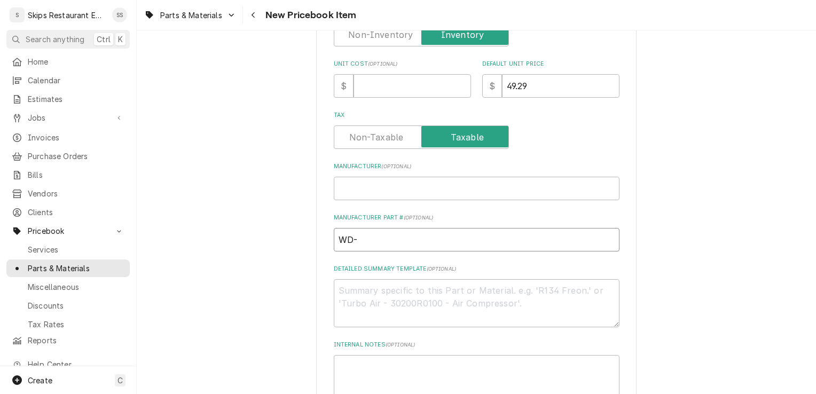
type input "WD-W"
type textarea "x"
type input "WD-W1"
type textarea "x"
type input "WD-W18"
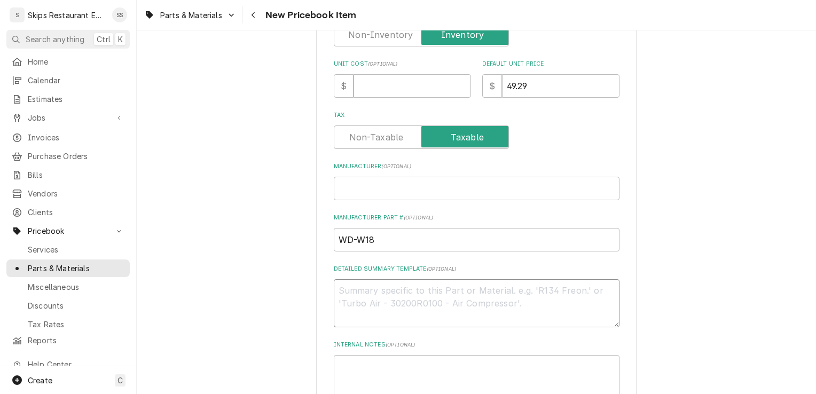
click at [346, 286] on textarea "Detailed Summary Template ( optional )" at bounding box center [477, 303] width 286 height 48
type textarea "x"
type textarea "R"
type textarea "x"
type textarea "Re"
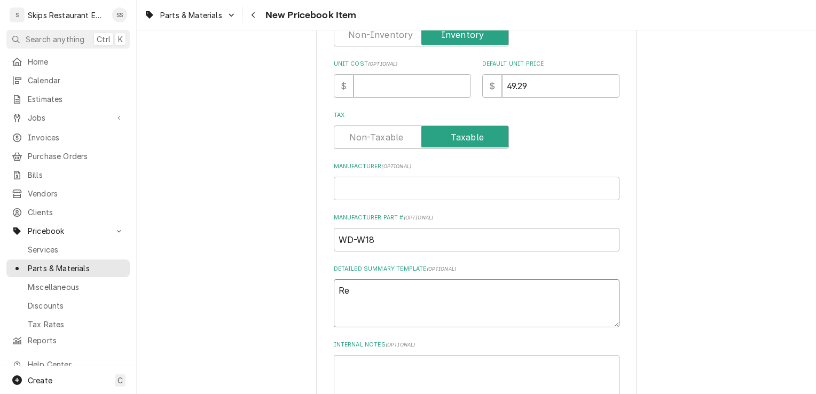
type textarea "x"
type textarea "Rep"
type textarea "x"
type textarea "Repl"
type textarea "x"
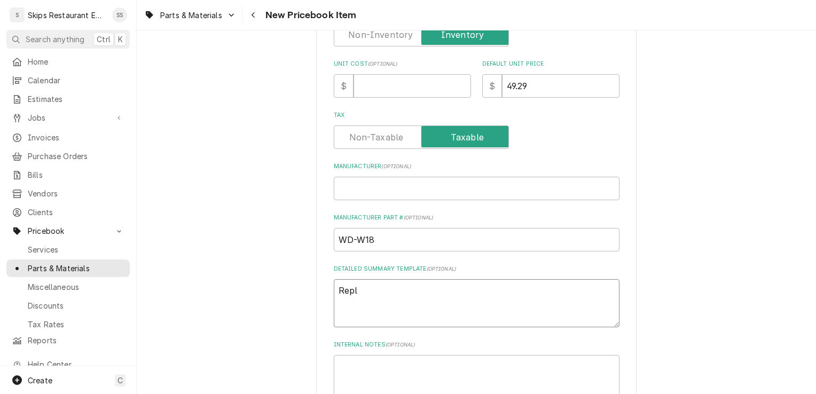
type textarea "Repla"
type textarea "x"
type textarea "Replac"
type textarea "x"
type textarea "Replace"
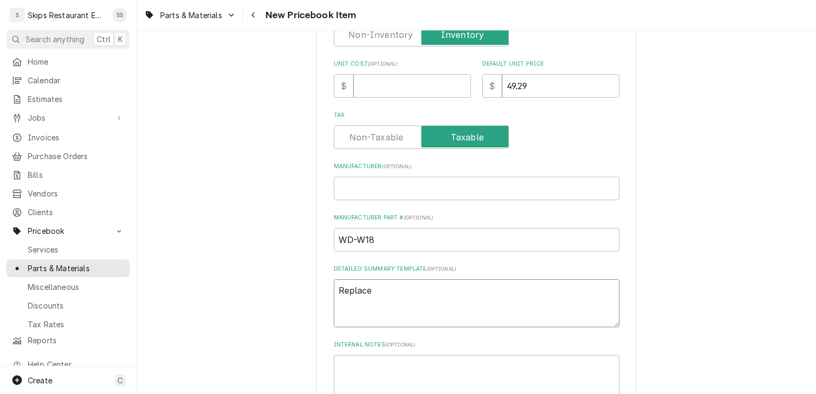
type textarea "x"
type textarea "Replacem"
type textarea "x"
type textarea "Replaceme"
type textarea "x"
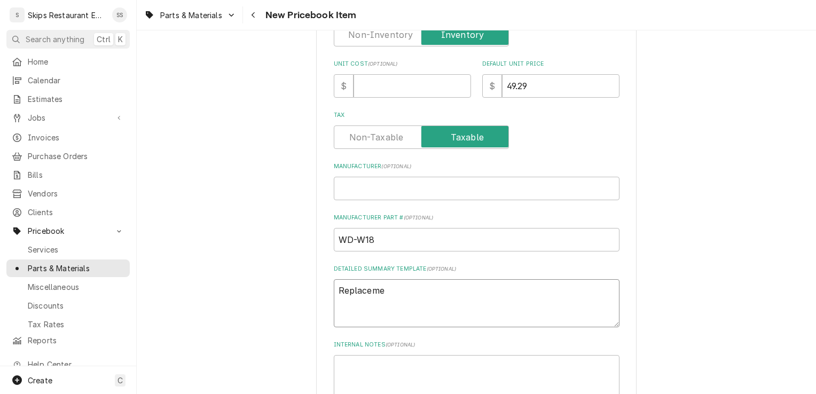
type textarea "Replacemen"
type textarea "x"
type textarea "Replacement"
type textarea "x"
type textarea "Replacement"
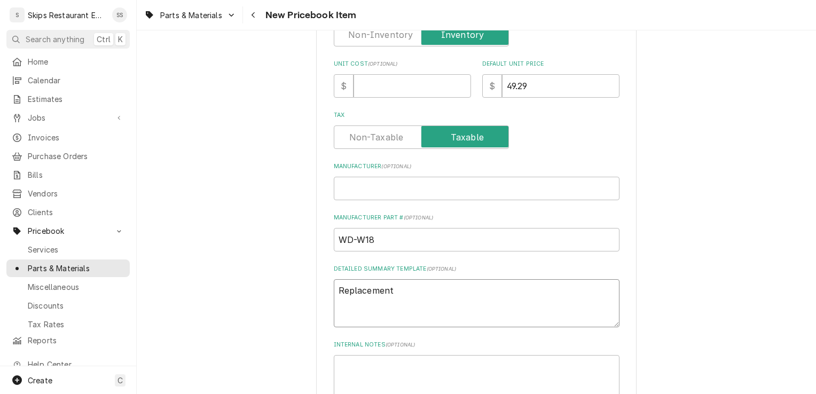
type textarea "x"
type textarea "Replacement f"
type textarea "x"
type textarea "Replacement fo"
type textarea "x"
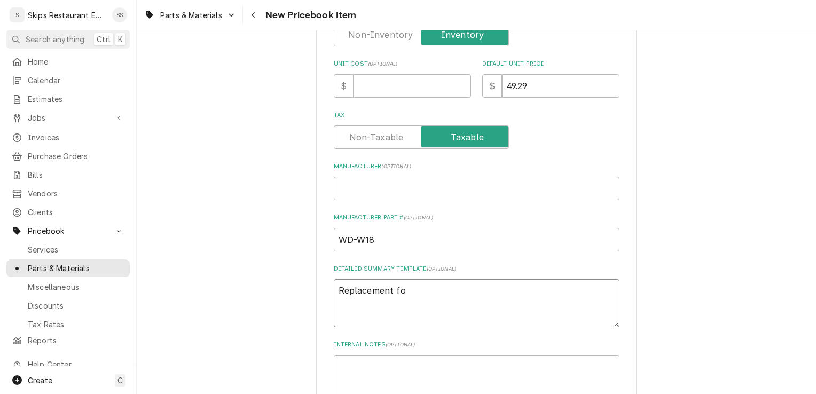
type textarea "Replacement for"
type textarea "x"
type textarea "Replacement for"
type textarea "x"
type textarea "Replacement for E"
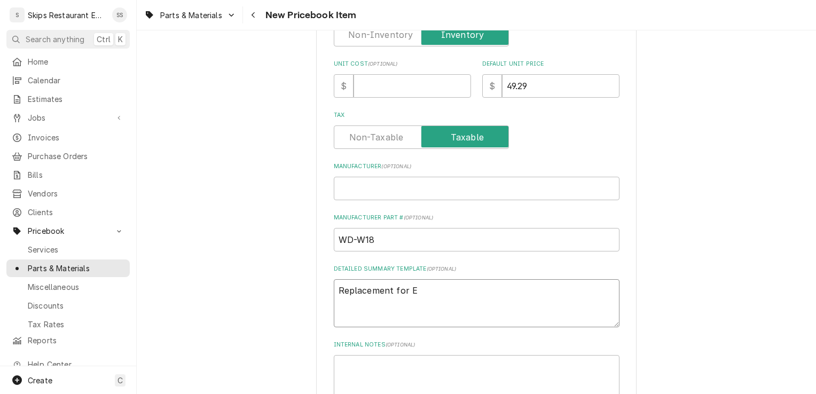
type textarea "x"
type textarea "Replacement for EV"
type textarea "x"
type textarea "Replacement for EVE"
type textarea "x"
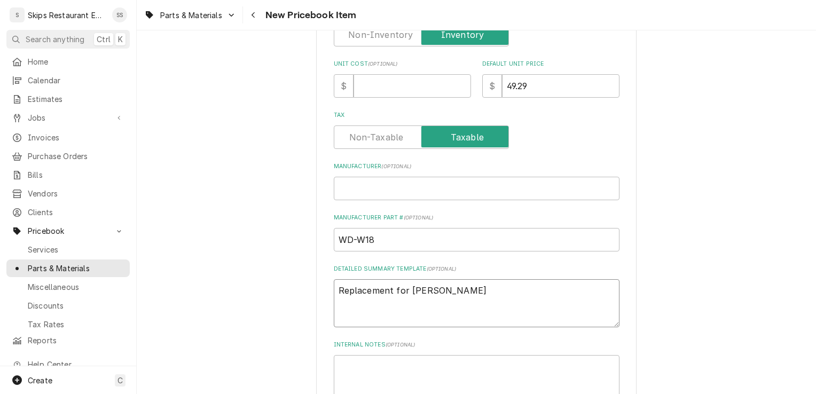
type textarea "Replacement for EVER"
type textarea "x"
type textarea "Replacement for EVERP"
type textarea "x"
type textarea "Replacement for EVERPU"
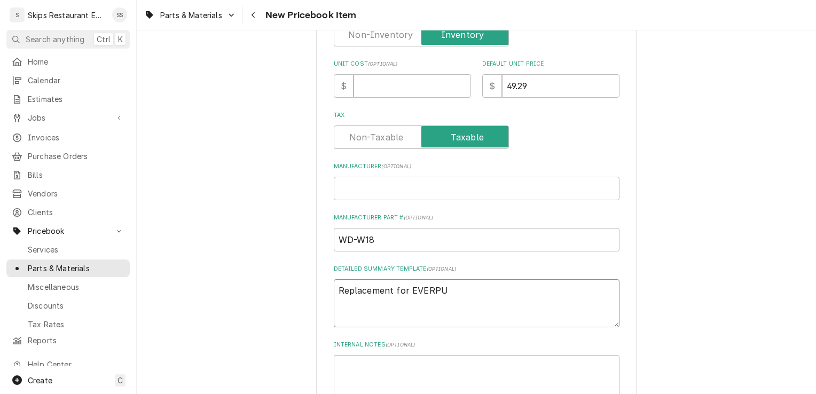
type textarea "x"
type textarea "Replacement for EVERPUR"
type textarea "x"
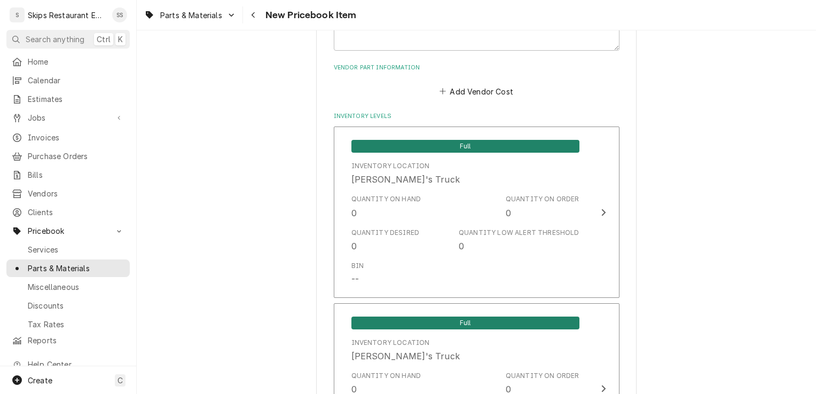
scroll to position [646, 0]
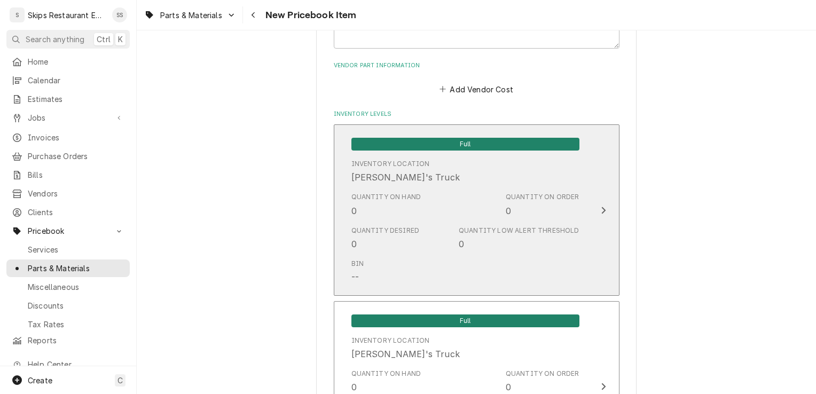
type textarea "Replacement for EVERPURE"
click at [601, 208] on icon "Update Inventory Level" at bounding box center [603, 210] width 5 height 9
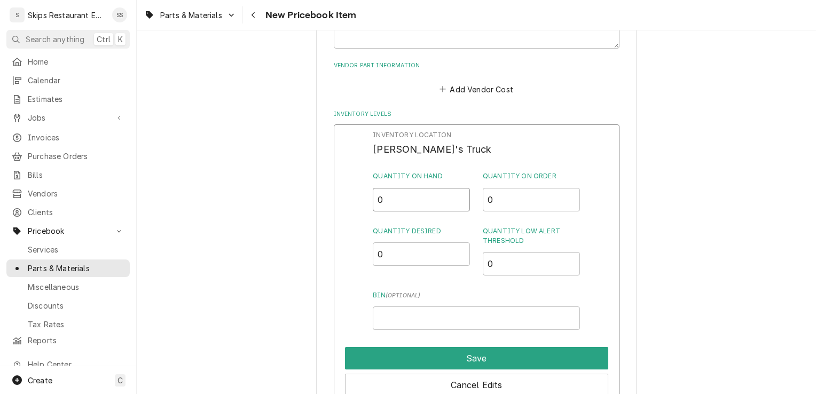
click at [392, 197] on input "0" at bounding box center [421, 199] width 97 height 23
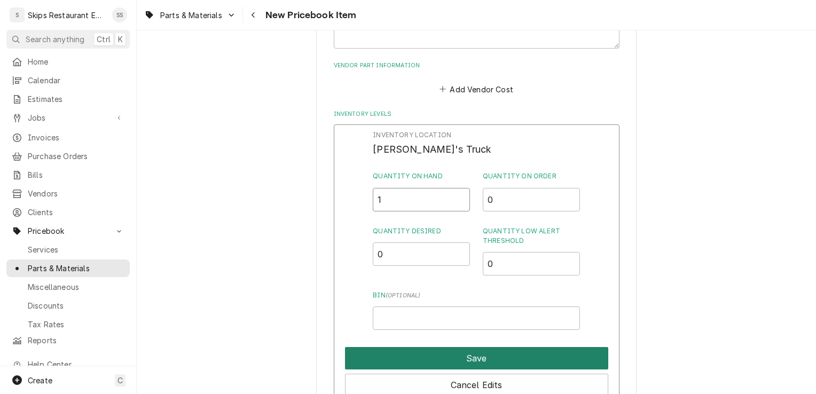
type input "1"
click at [459, 360] on button "Save" at bounding box center [476, 358] width 263 height 22
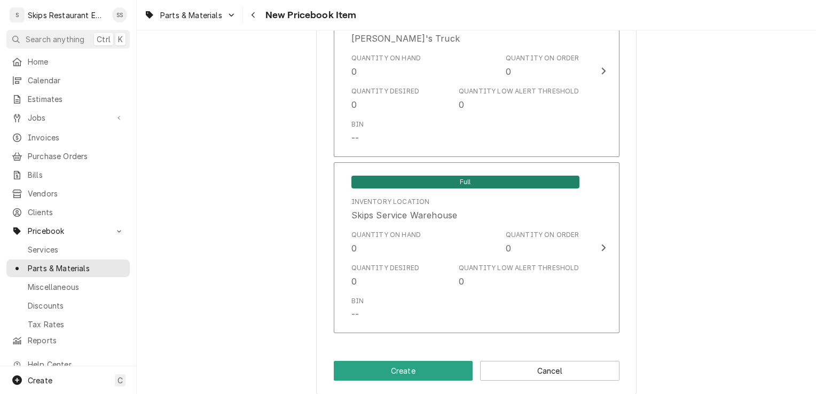
scroll to position [972, 0]
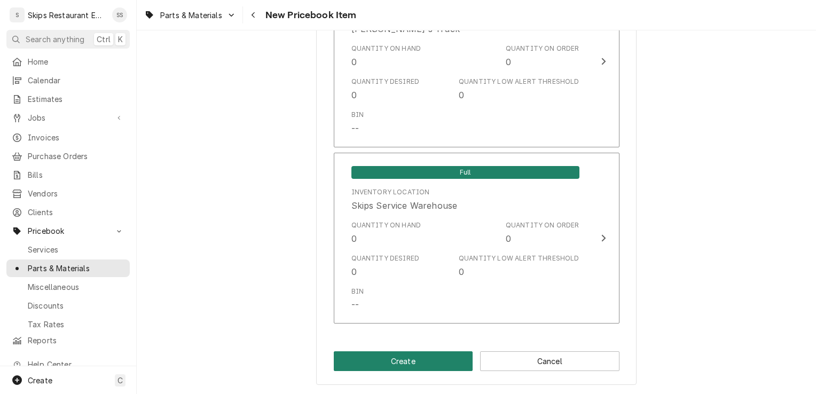
click at [427, 354] on button "Create" at bounding box center [403, 361] width 139 height 20
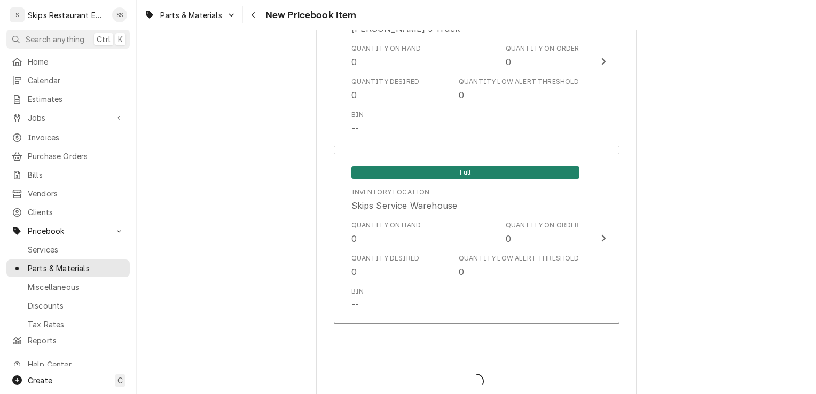
type textarea "x"
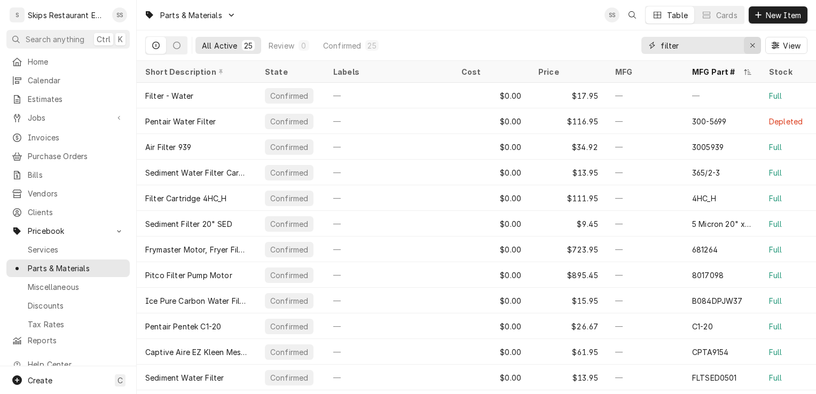
click at [750, 43] on icon "Erase input" at bounding box center [753, 45] width 6 height 7
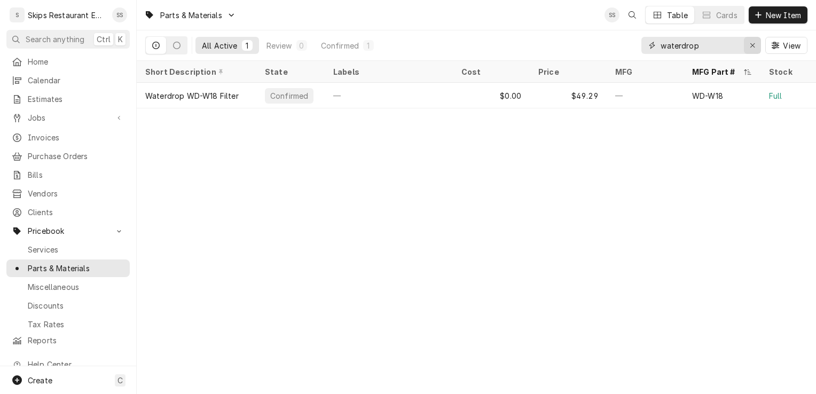
type input "waterdrop"
click at [751, 42] on icon "Erase input" at bounding box center [753, 45] width 6 height 7
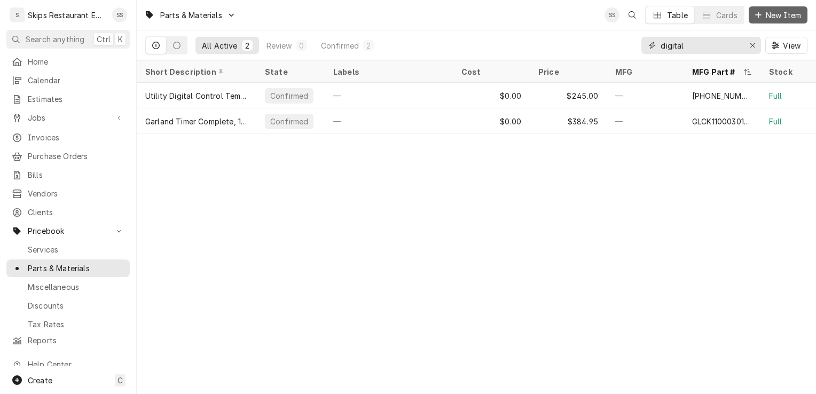
type input "digital"
click at [777, 14] on span "New Item" at bounding box center [783, 15] width 40 height 11
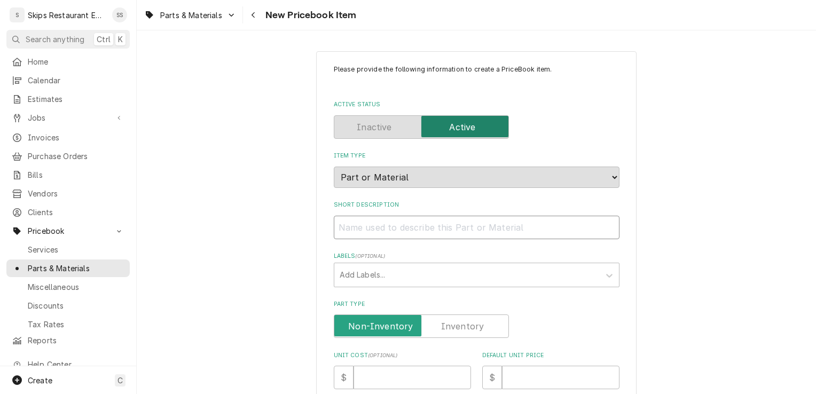
click at [389, 224] on input "Short Description" at bounding box center [477, 227] width 286 height 23
type textarea "x"
type input "D"
type textarea "x"
type input "Di"
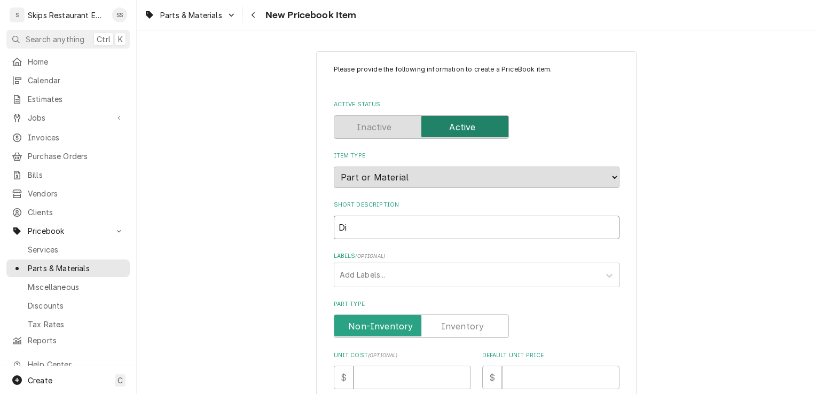
type textarea "x"
type input "Dig"
type textarea "x"
type input "Digi"
type textarea "x"
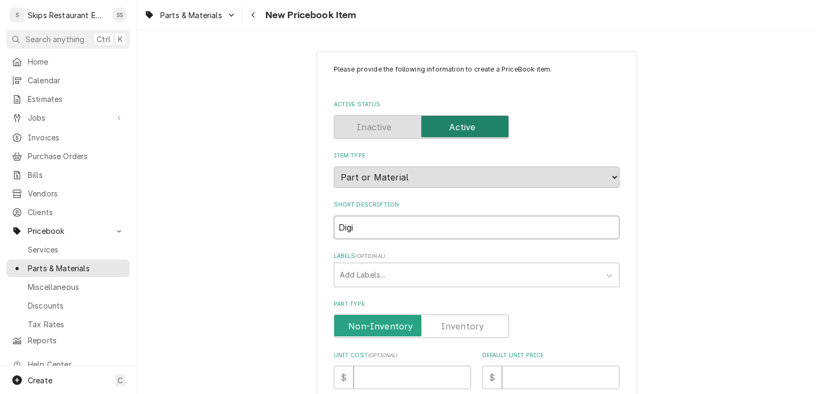
type input "Digiy"
type textarea "x"
type input "Digi"
type textarea "x"
type input "Digit"
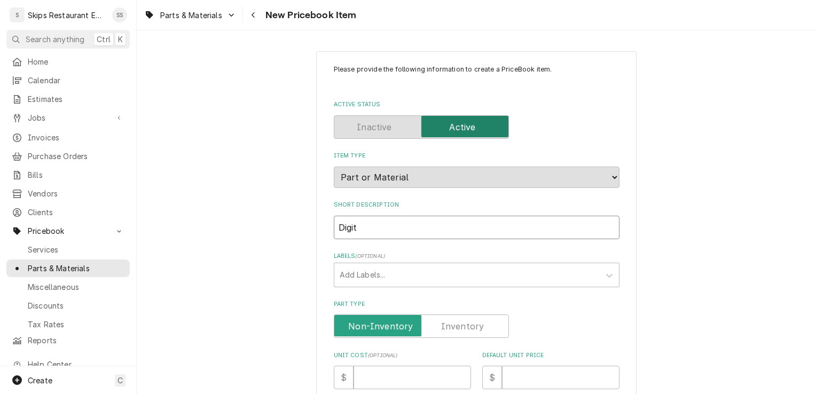
type textarea "x"
type input "Digita"
type textarea "x"
type input "Digital"
type textarea "x"
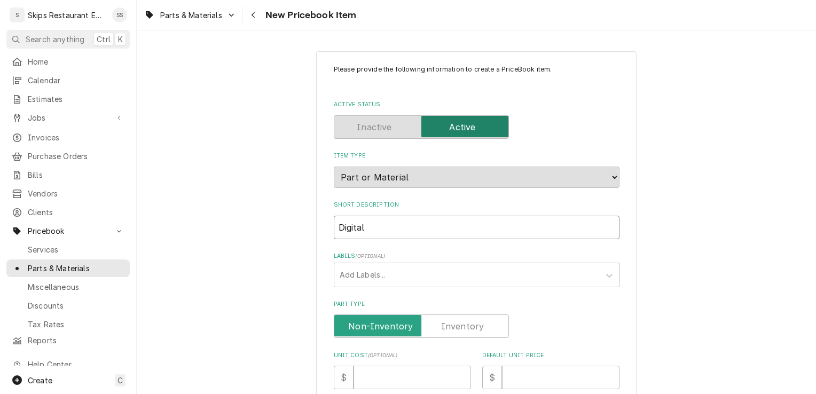
type input "Digital"
type textarea "x"
type input "Digital C"
type textarea "x"
type input "Digital Co"
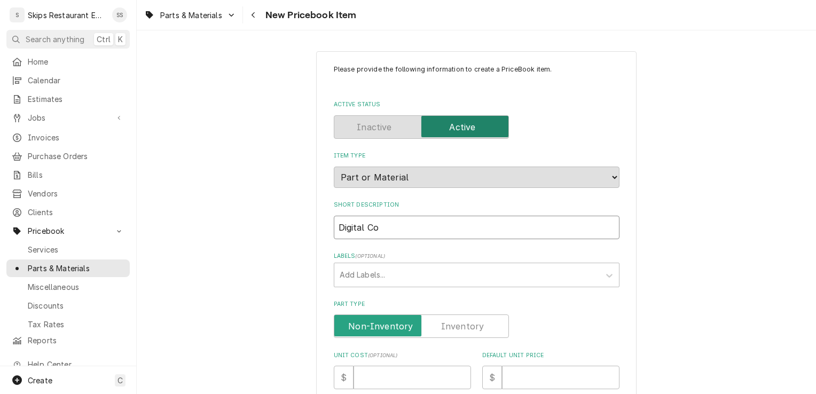
type textarea "x"
type input "Digital Con"
type textarea "x"
type input "Digital Cont"
type textarea "x"
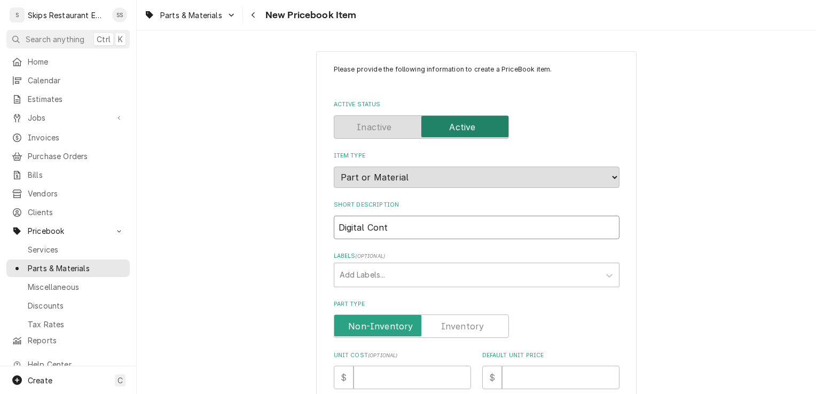
type input "Digital Contr"
type textarea "x"
type input "Digital Contro"
type textarea "x"
type input "Digital Control"
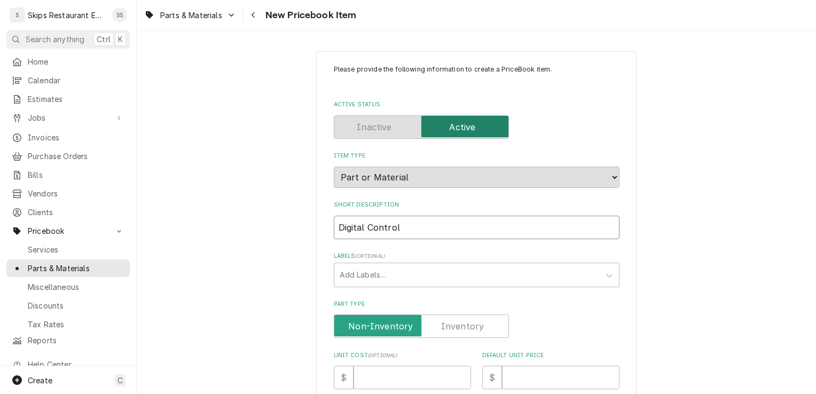
type textarea "x"
type input "Digital Controll"
type textarea "x"
type input "Digital Controlle"
type textarea "x"
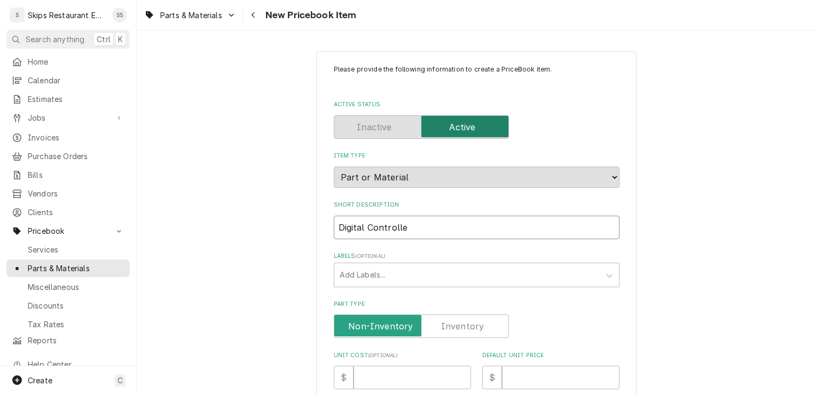
type input "Digital Controller"
type textarea "x"
type input "Digital Controller-"
type textarea "x"
type input "Digital Controller-F"
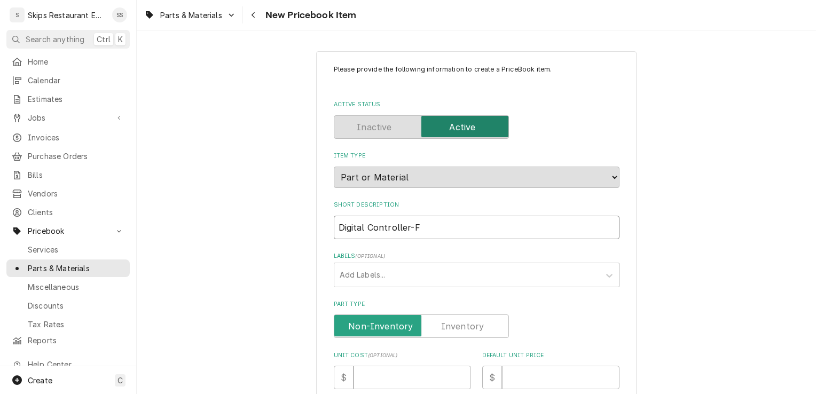
type textarea "x"
type input "Digital Controller-FR"
type textarea "x"
type input "Digital Controller-FRZ"
type textarea "x"
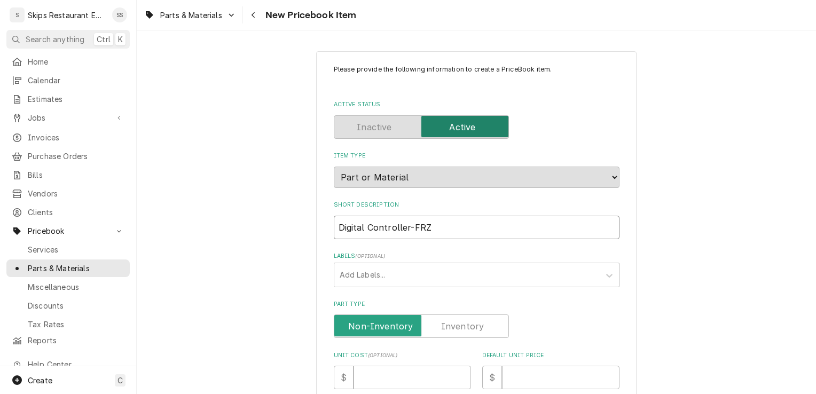
type input "Digital Controller-FRZ"
type textarea "x"
type input "Digital Controller-FRZ R"
type textarea "x"
type input "Digital Controller-FRZ R2"
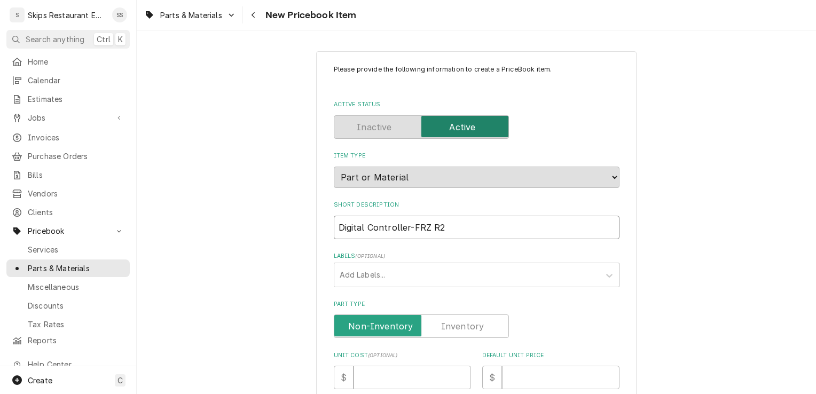
type textarea "x"
type input "Digital Controller-FRZ R29"
type textarea "x"
type input "Digital Controller-FRZ R290"
drag, startPoint x: 479, startPoint y: 329, endPoint x: 522, endPoint y: 381, distance: 67.1
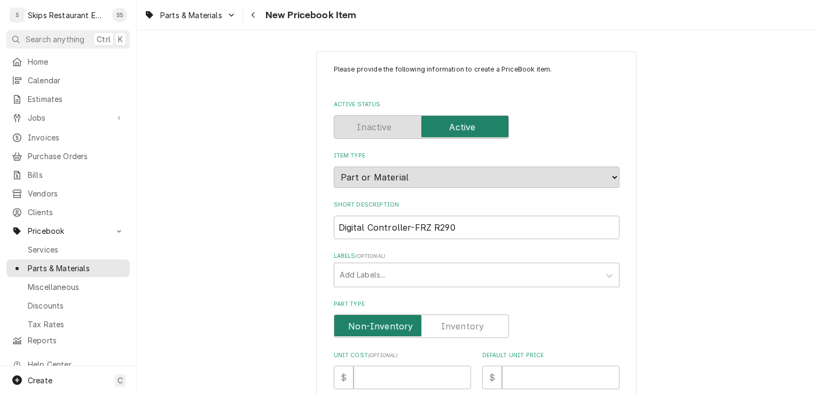
click at [456, 325] on label "Part Type" at bounding box center [421, 325] width 175 height 23
click at [456, 325] on input "Part Type" at bounding box center [420, 325] width 165 height 23
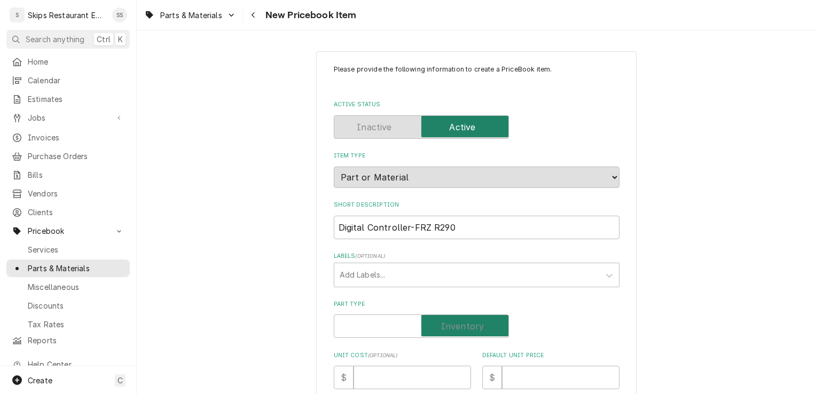
checkbox input "true"
click at [508, 380] on input "Default Unit Price" at bounding box center [560, 377] width 117 height 23
type textarea "x"
type input "2"
type textarea "x"
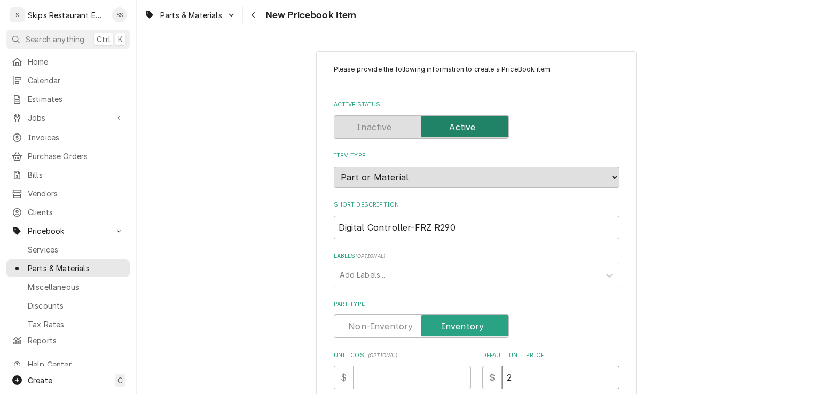
type input "21"
type textarea "x"
type input "217"
type textarea "x"
type input "217.5"
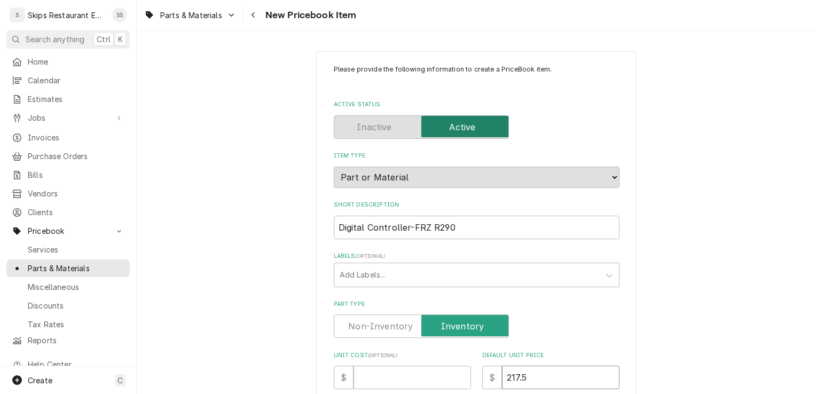
type textarea "x"
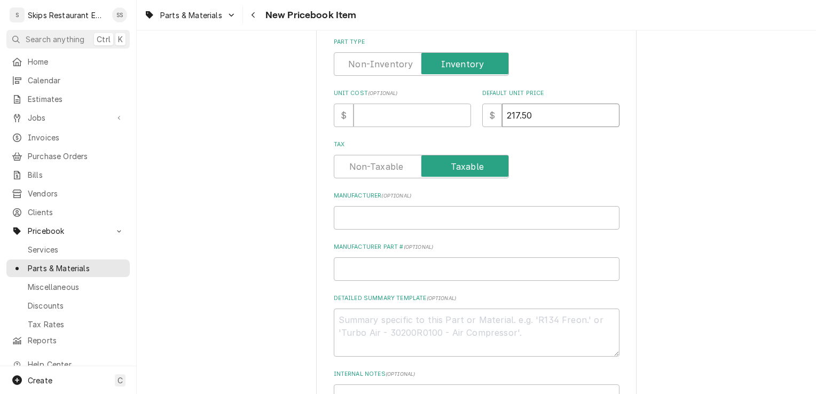
scroll to position [261, 0]
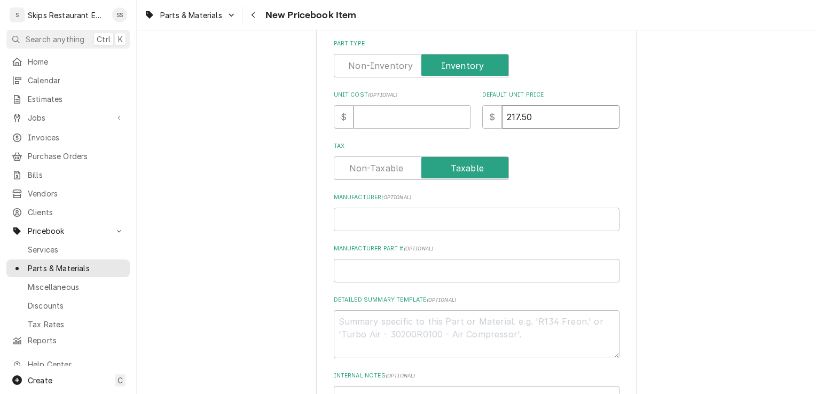
type input "217.50"
click at [342, 267] on input "Manufacturer Part # ( optional )" at bounding box center [477, 270] width 286 height 23
type textarea "x"
type input "1"
type textarea "x"
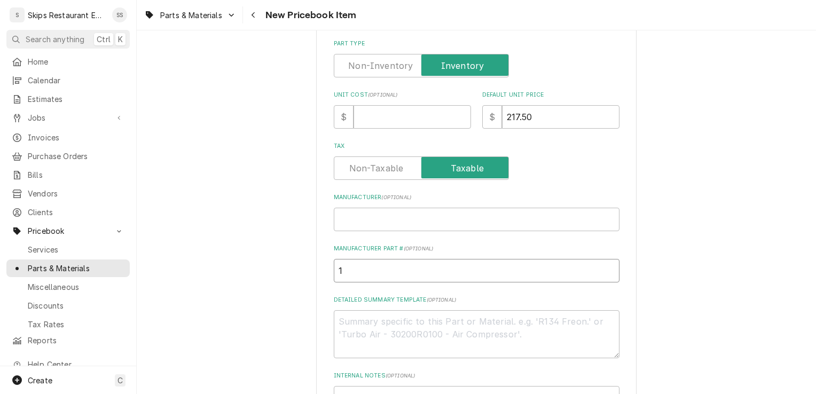
type input "17"
type textarea "x"
type input "175"
type textarea "x"
type input "1759"
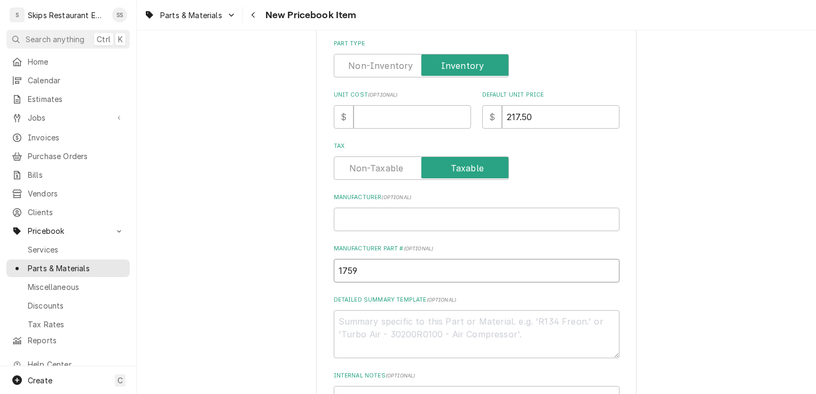
type textarea "x"
type input "1759-"
type textarea "x"
type input "1759-1"
type textarea "x"
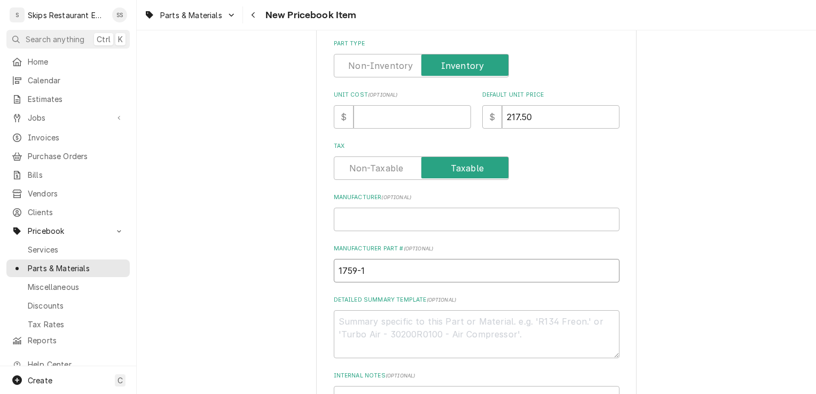
type input "1759-16"
type textarea "x"
type input "1759-169"
type textarea "x"
type input "1759-1699"
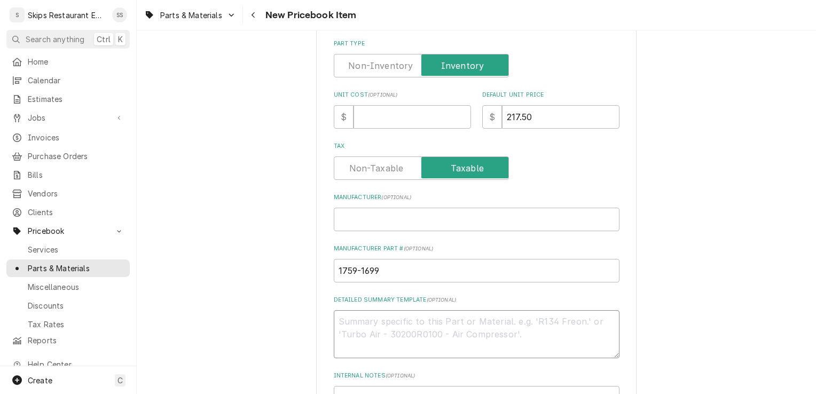
click at [338, 320] on textarea "Detailed Summary Template ( optional )" at bounding box center [477, 334] width 286 height 48
type textarea "x"
type textarea "D"
type textarea "x"
type textarea "Di"
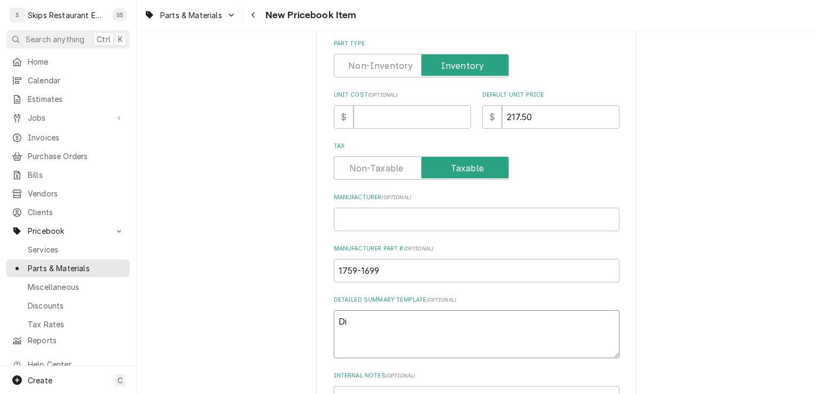
type textarea "x"
type textarea "Dig"
type textarea "x"
type textarea "Digi"
type textarea "x"
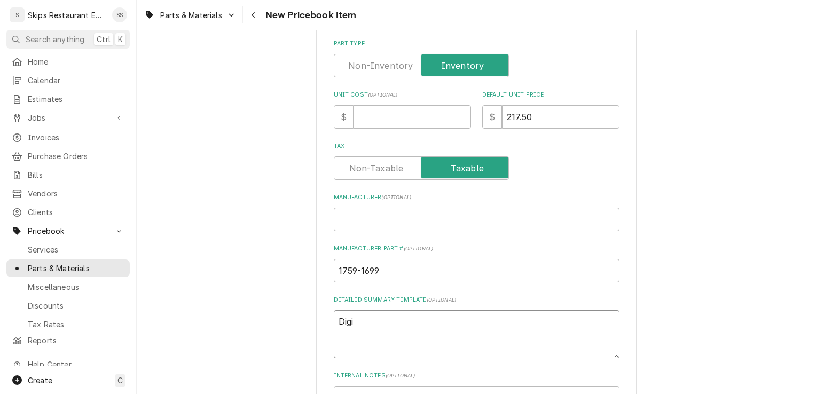
type textarea "Digit"
type textarea "x"
type textarea "Digita"
type textarea "x"
type textarea "Digital"
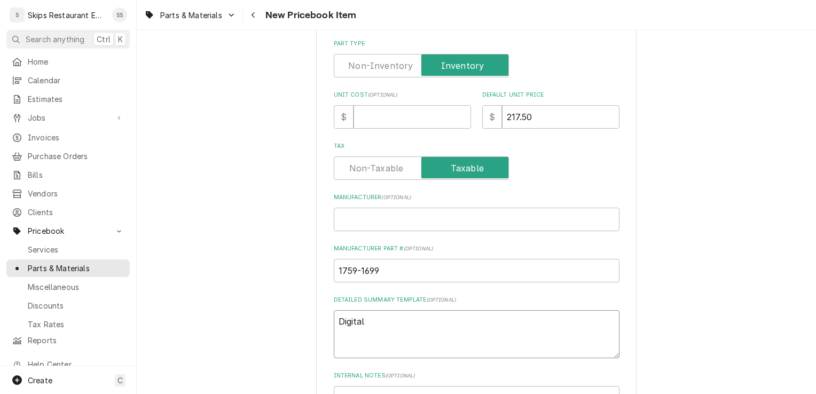
type textarea "x"
type textarea "Digital"
type textarea "x"
type textarea "Digital C"
type textarea "x"
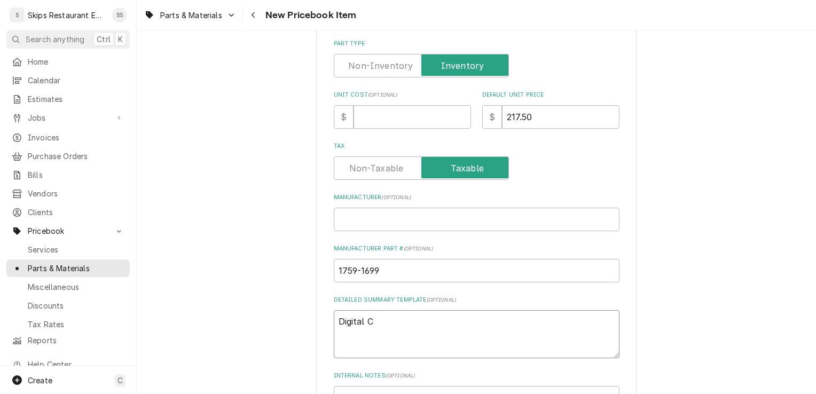
type textarea "Digital Co"
type textarea "x"
type textarea "Digital Con"
type textarea "x"
type textarea "Digital Cont"
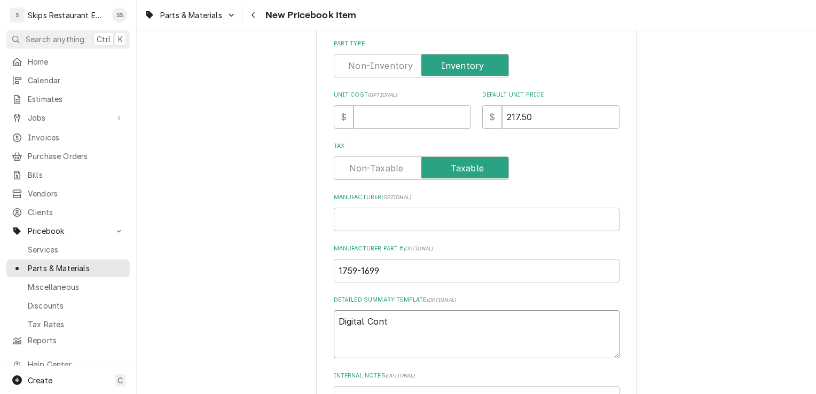
type textarea "x"
type textarea "Digital Contr"
type textarea "x"
type textarea "Digital Contro"
type textarea "x"
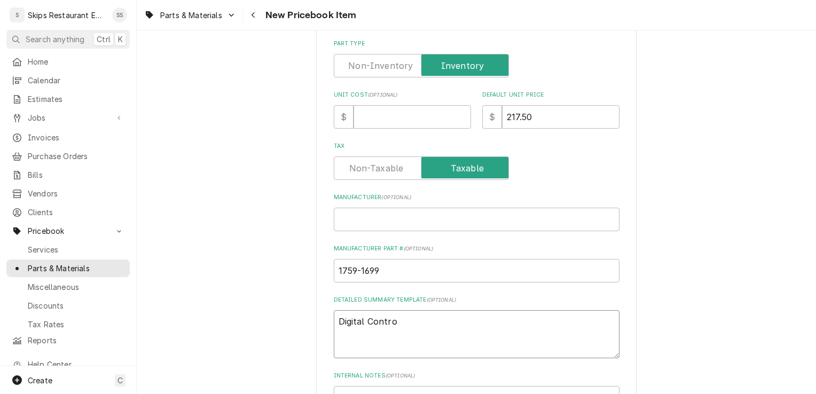
type textarea "Digital Control"
type textarea "x"
type textarea "Digital Controll"
type textarea "x"
type textarea "Digital Controlle"
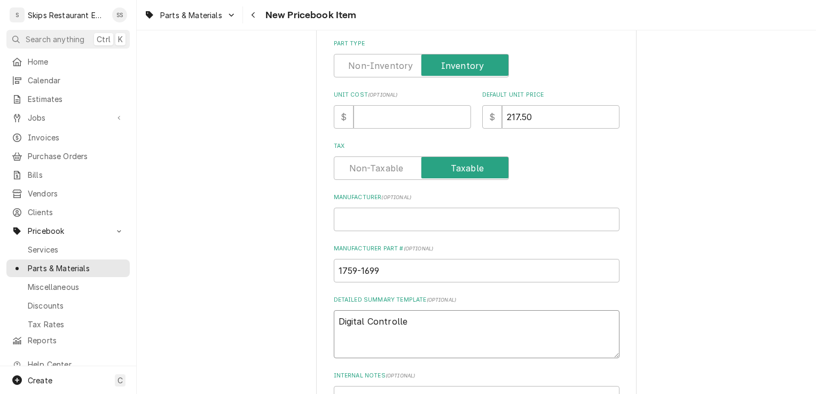
type textarea "x"
type textarea "Digital Controller"
type textarea "x"
type textarea "Digital Controller-"
type textarea "x"
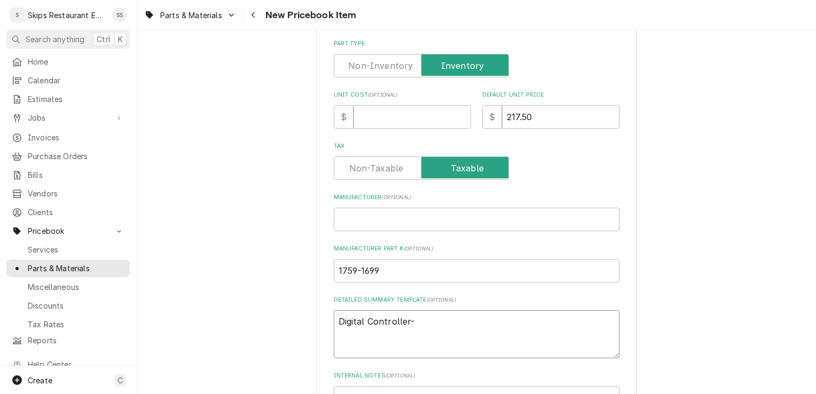
type textarea "Digital Controller-F"
type textarea "x"
type textarea "Digital Controller-FR"
type textarea "x"
type textarea "Digital Controller-FRZ"
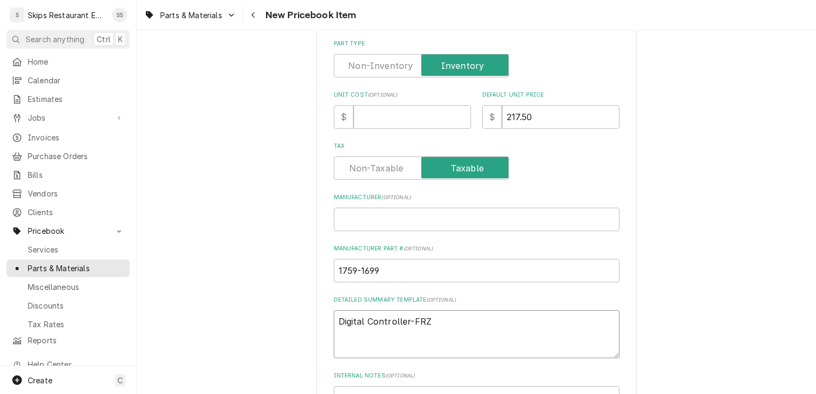
type textarea "x"
type textarea "Digital Controller-FRZ"
type textarea "x"
type textarea "Digital Controller-FRZ R"
type textarea "x"
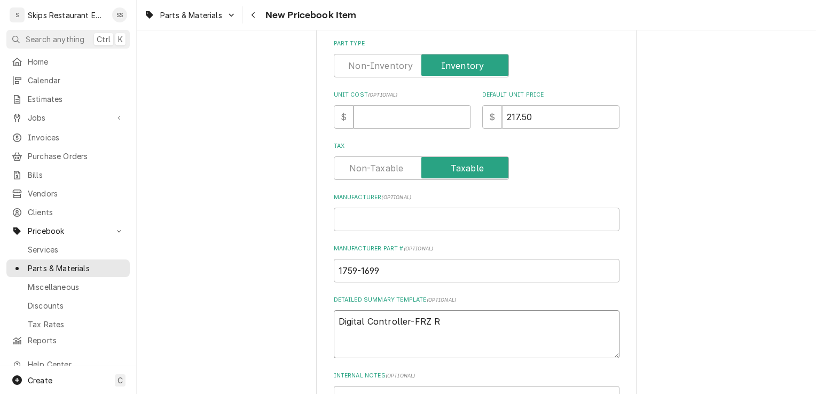
type textarea "Digital Controller-FRZ R2"
type textarea "x"
type textarea "Digital Controller-FRZ R290"
type textarea "x"
type textarea "Digital Controller-FRZ R290"
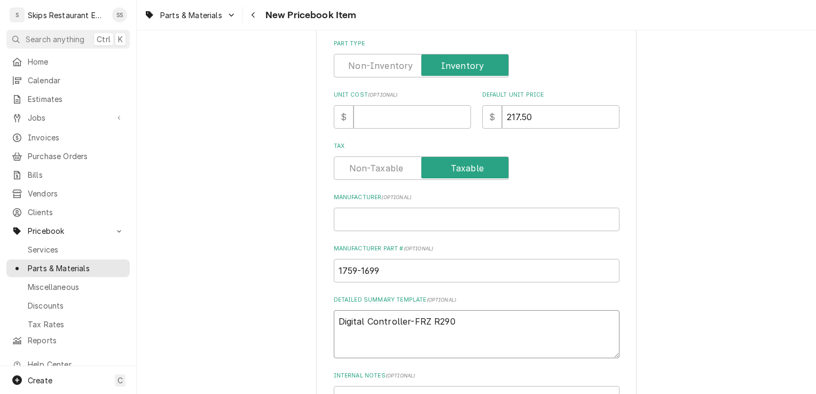
type textarea "x"
type textarea "Digital Controller-FRZ R290 D"
type textarea "x"
type textarea "Digital Controller-FRZ R290 Di"
type textarea "x"
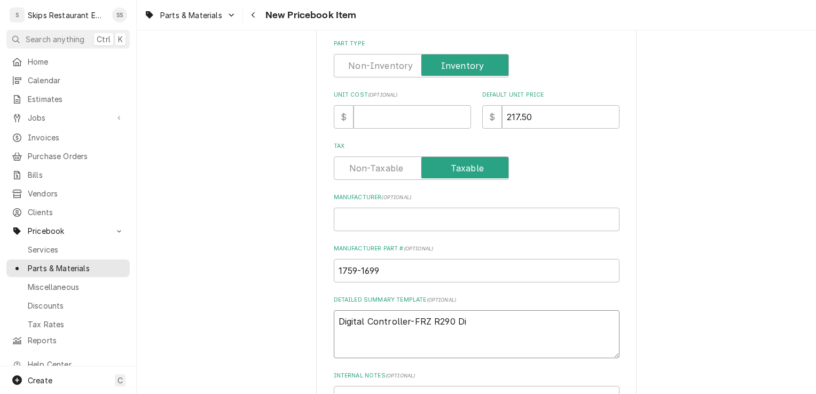
type textarea "Digital Controller-FRZ R290 Dix"
type textarea "x"
type textarea "Digital Controller-FRZ R290 Dixe"
type textarea "x"
type textarea "Digital Controller-FRZ R290 Dixel"
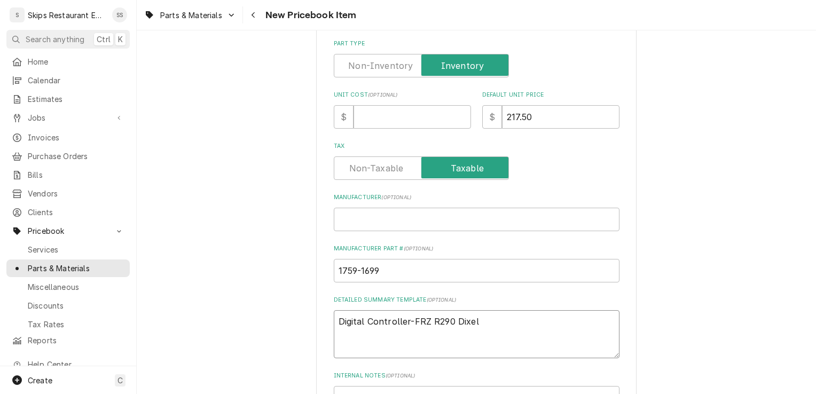
type textarea "x"
type textarea "Digital Controller-FRZ R290 Dixell"
type textarea "x"
type textarea "Digital Controller-FRZ R290 Dixell"
type textarea "x"
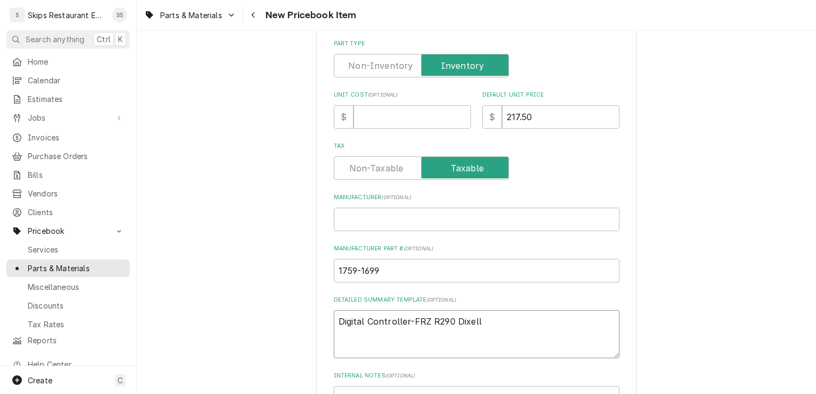
type textarea "Digital Controller-FRZ R290 Dixell X"
type textarea "x"
type textarea "Digital Controller-FRZ R290 Dixell XR"
type textarea "x"
type textarea "Digital Controller-FRZ R290 Dixell XR0"
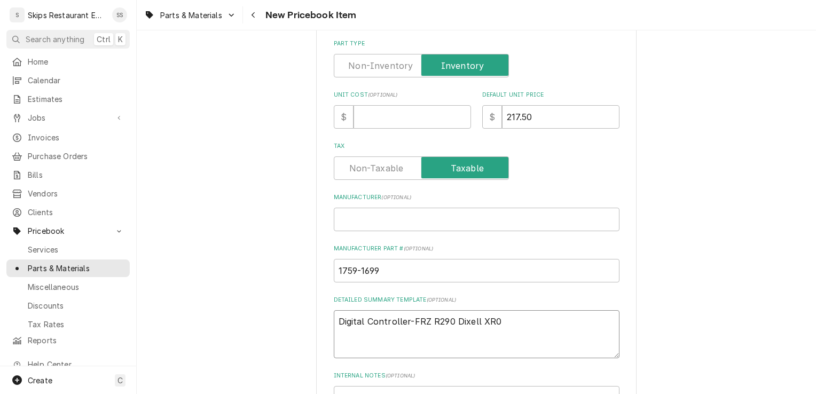
type textarea "x"
type textarea "Digital Controller-FRZ R290 Dixell XR06"
type textarea "x"
type textarea "Digital Controller-FRZ R290 Dixell XR06C"
type textarea "x"
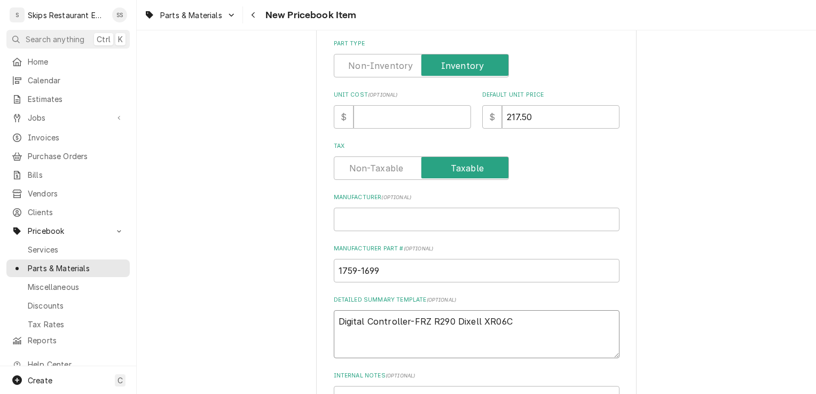
type textarea "Digital Controller-FRZ R290 Dixell XR06CX"
type textarea "x"
type textarea "Digital Controller-FRZ R290 Dixell XR06CXR"
type textarea "x"
type textarea "Digital Controller-FRZ R290 Dixell XR06CXR1"
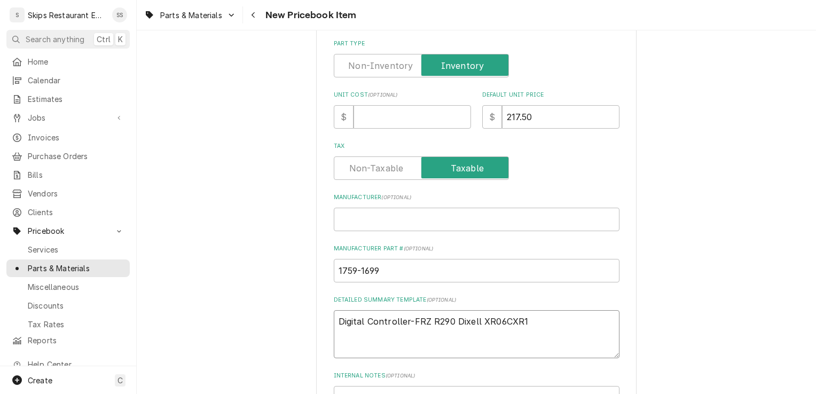
type textarea "x"
type textarea "Digital Controller-FRZ R290 Dixell XR06CXR1F"
type textarea "x"
type textarea "Digital Controller-FRZ R290 Dixell XR06CXR1F1"
type textarea "x"
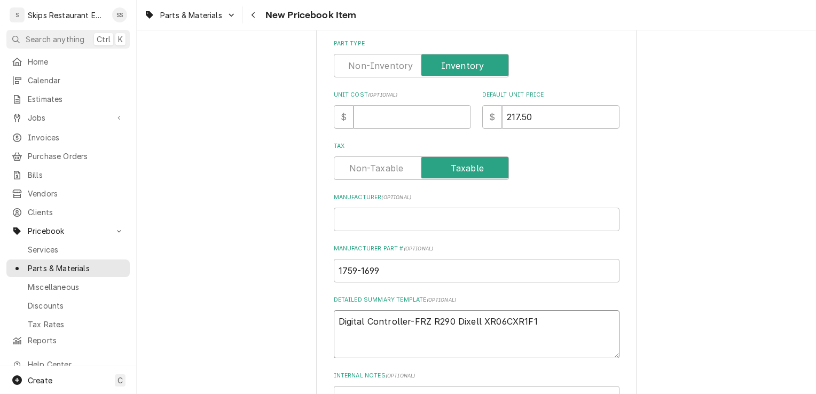
type textarea "Digital Controller-FRZ R290 Dixell XR06CXR1F1"
type textarea "x"
type textarea "Digital Controller-FRZ R290 Dixell XR06CXR1F1 ("
type textarea "x"
type textarea "Digital Controller-FRZ R290 Dixell XR06CXR1F1 (B"
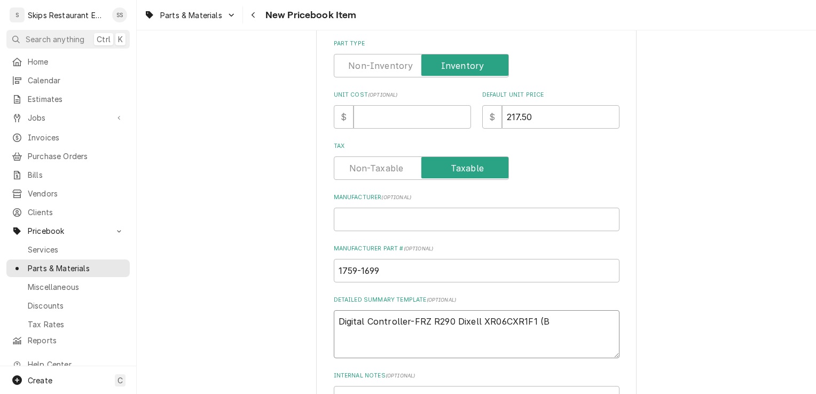
type textarea "x"
type textarea "Digital Controller-FRZ R290 Dixell XR06CXR1F1 (Bl"
type textarea "x"
type textarea "Digital Controller-FRZ R290 Dixell XR06CXR1F1 (Blu"
type textarea "x"
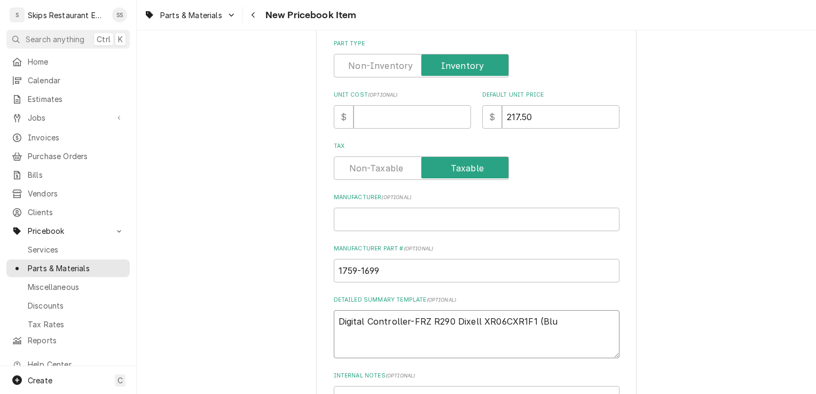
type textarea "Digital Controller-FRZ R290 Dixell XR06CXR1F1 (Blue"
type textarea "x"
type textarea "Digital Controller-FRZ R290 Dixell XR06CXR1F1 (Blue"
type textarea "x"
type textarea "Digital Controller-FRZ R290 Dixell XR06CXR1F1 (Blue D"
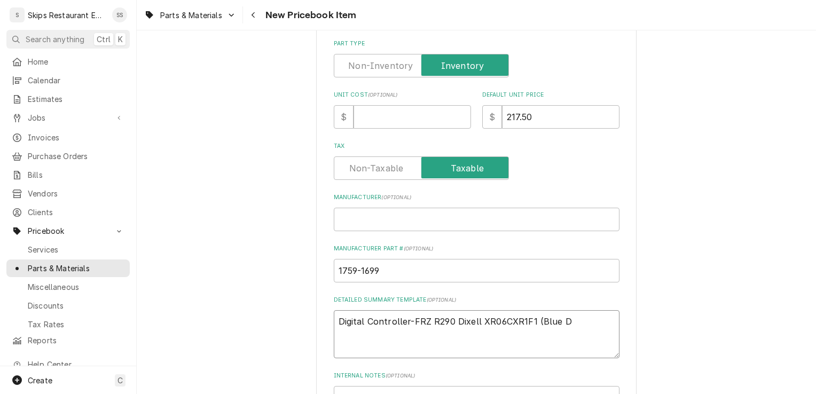
type textarea "x"
type textarea "Digital Controller-FRZ R290 Dixell XR06CXR1F1 (Blue Di"
type textarea "x"
type textarea "Digital Controller-FRZ R290 Dixell XR06CXR1F1 (Blue Dis"
type textarea "x"
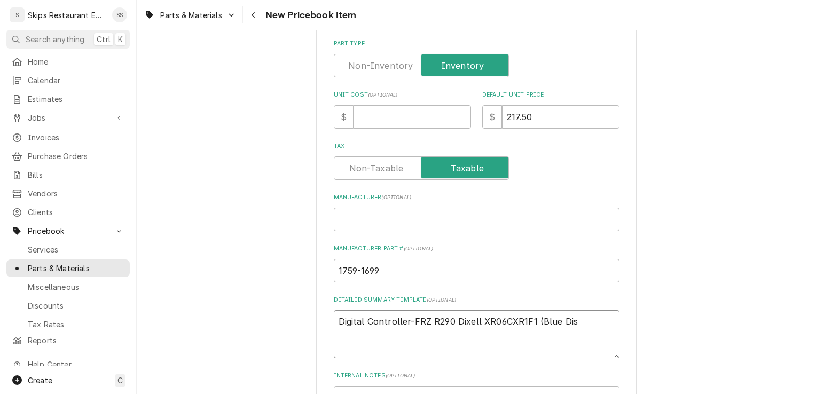
type textarea "Digital Controller-FRZ R290 Dixell XR06CXR1F1 (Blue Disp"
type textarea "x"
type textarea "Digital Controller-FRZ R290 Dixell XR06CXR1F1 (Blue Displ"
type textarea "x"
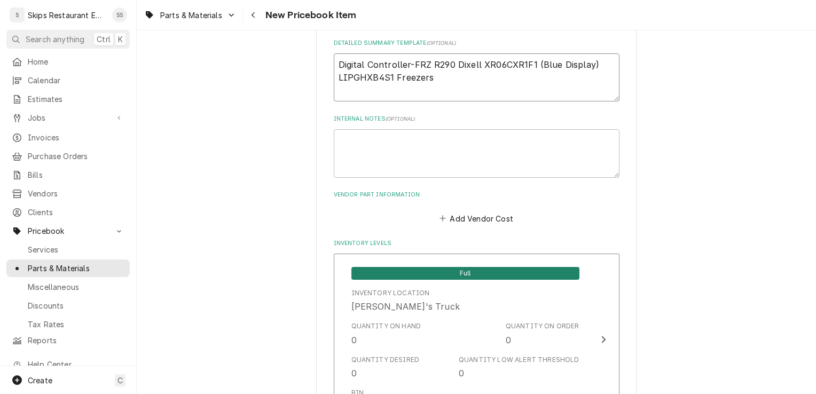
scroll to position [516, 0]
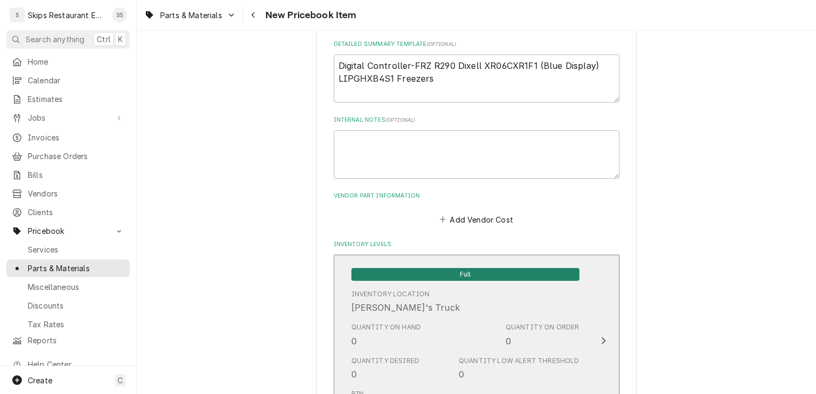
click at [601, 337] on icon "Update Inventory Level" at bounding box center [603, 340] width 5 height 9
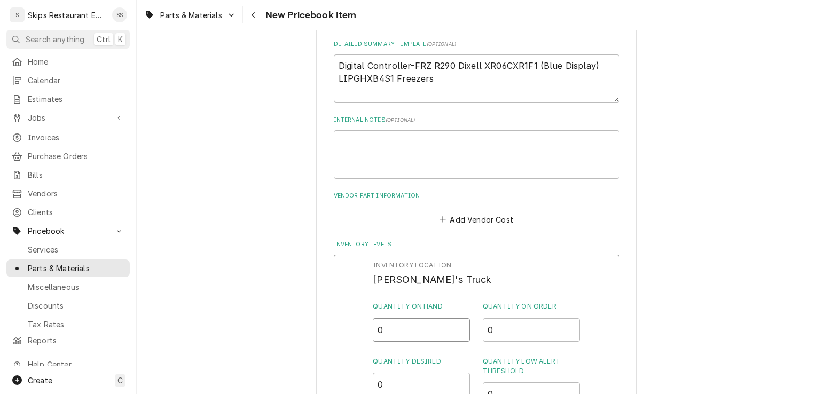
click at [396, 330] on input "0" at bounding box center [421, 329] width 97 height 23
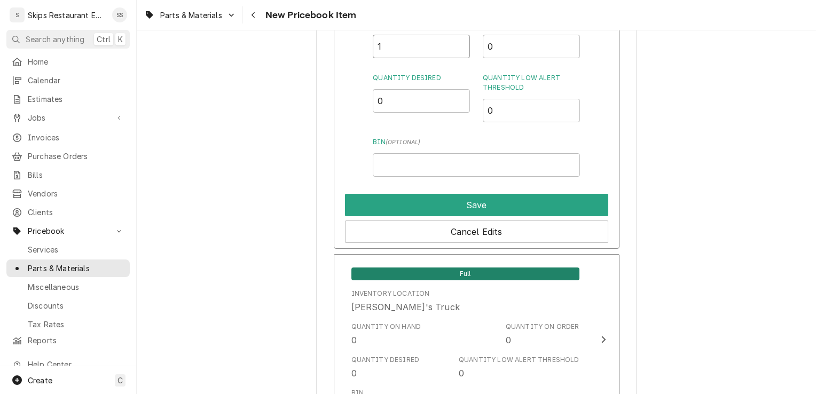
scroll to position [804, 0]
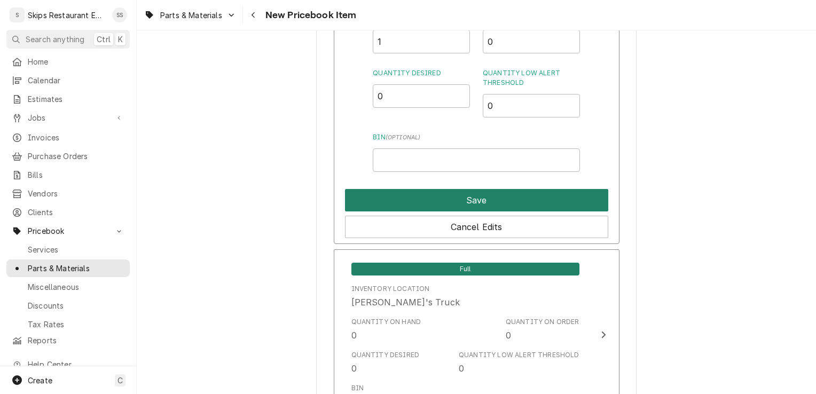
click at [469, 199] on button "Save" at bounding box center [476, 200] width 263 height 22
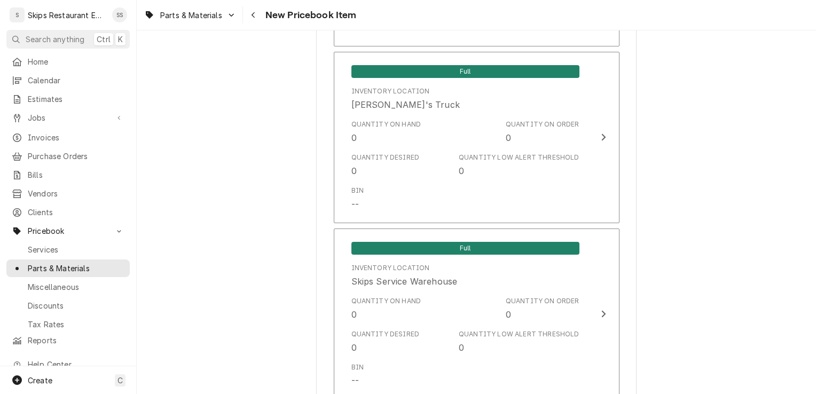
scroll to position [972, 0]
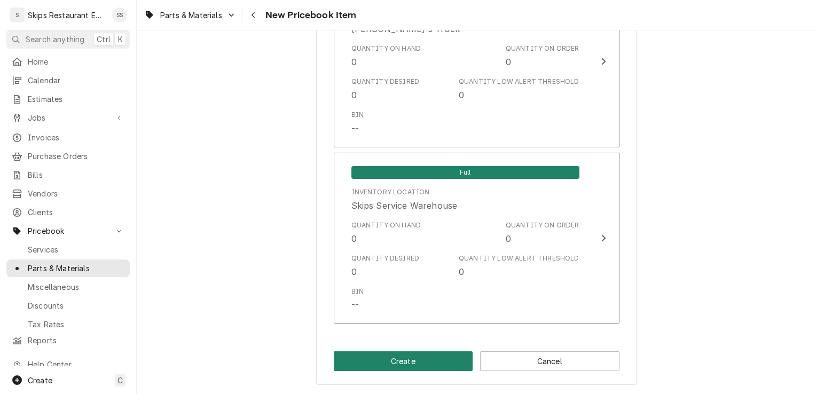
click at [411, 363] on button "Create" at bounding box center [403, 361] width 139 height 20
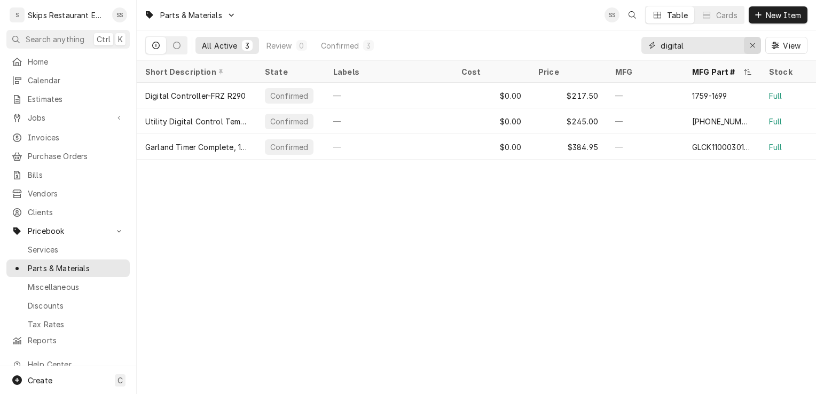
click at [751, 45] on icon "Erase input" at bounding box center [753, 45] width 6 height 7
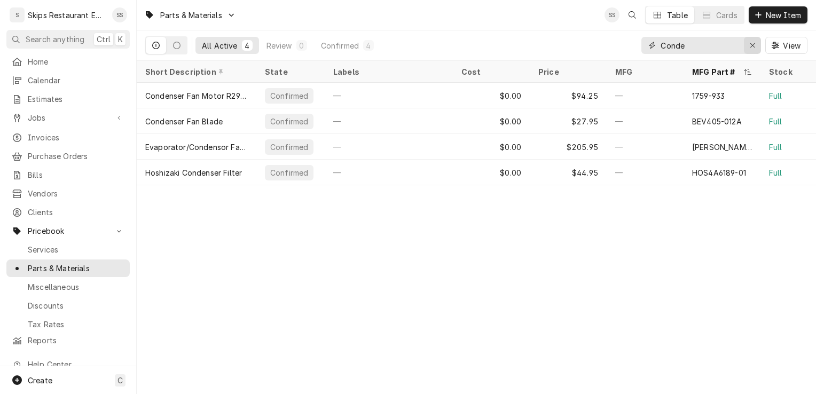
type input "Conde"
click at [750, 43] on icon "Erase input" at bounding box center [753, 45] width 6 height 7
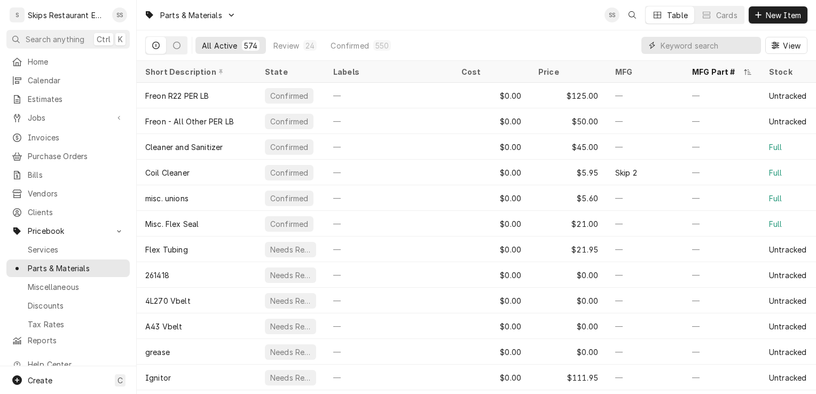
click at [669, 48] on input "Dynamic Content Wrapper" at bounding box center [707, 45] width 95 height 17
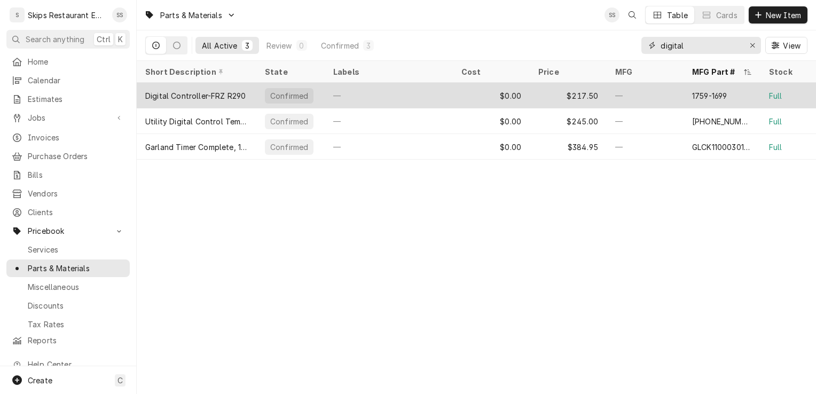
type input "digital"
click at [255, 93] on div "Digital Controller-FRZ R290" at bounding box center [197, 96] width 120 height 26
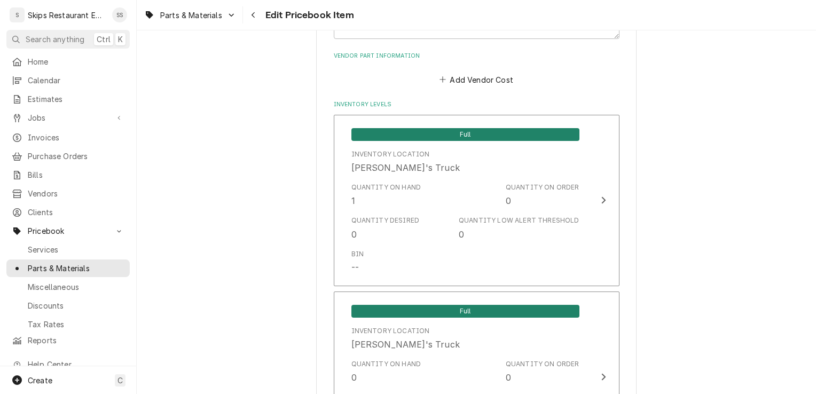
scroll to position [745, 0]
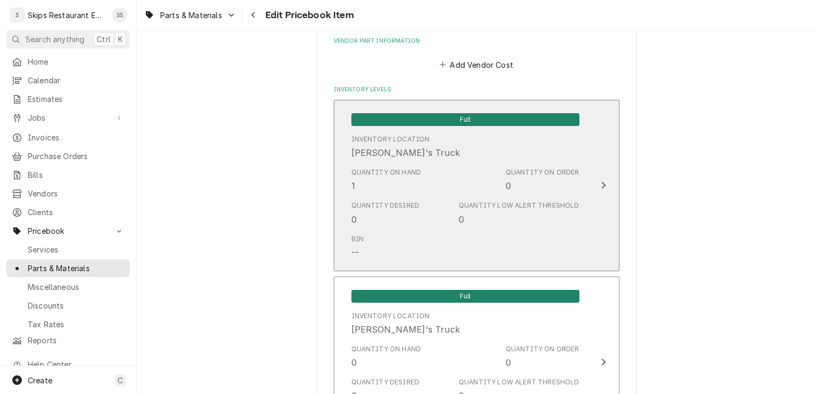
click at [601, 184] on icon "Update Inventory Level" at bounding box center [603, 185] width 5 height 9
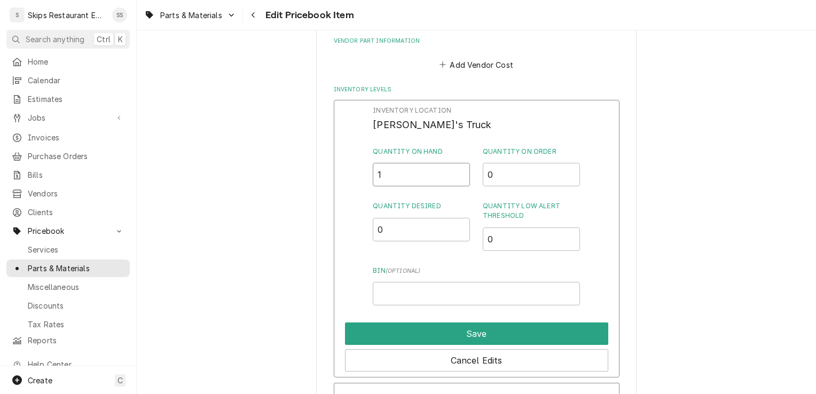
click at [386, 175] on input "1" at bounding box center [421, 174] width 97 height 23
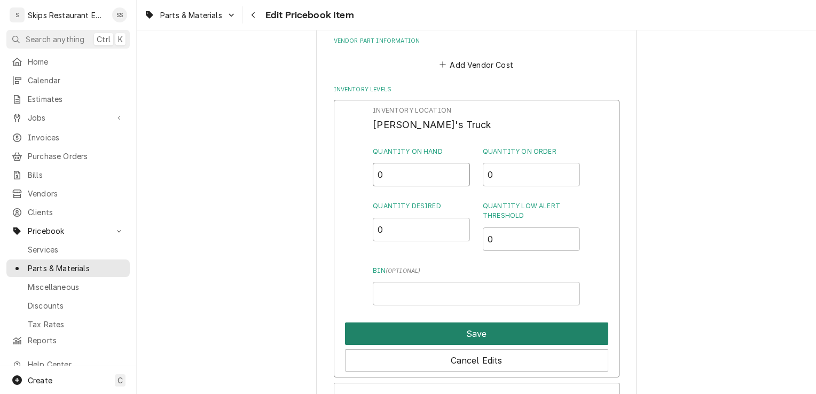
type input "0"
click at [438, 337] on button "Save" at bounding box center [476, 333] width 263 height 22
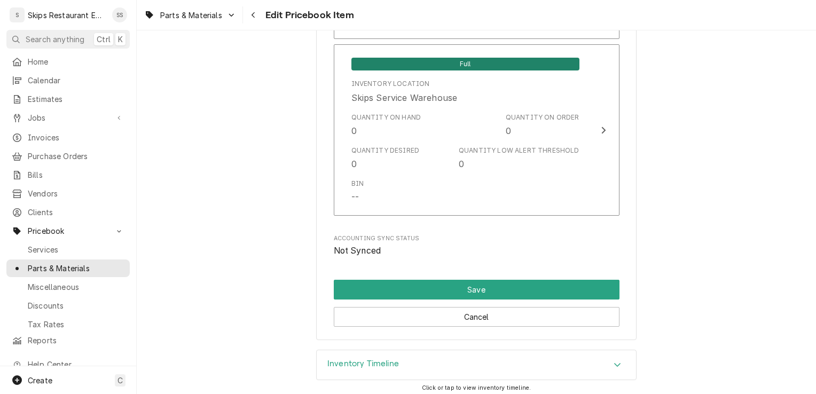
scroll to position [1209, 0]
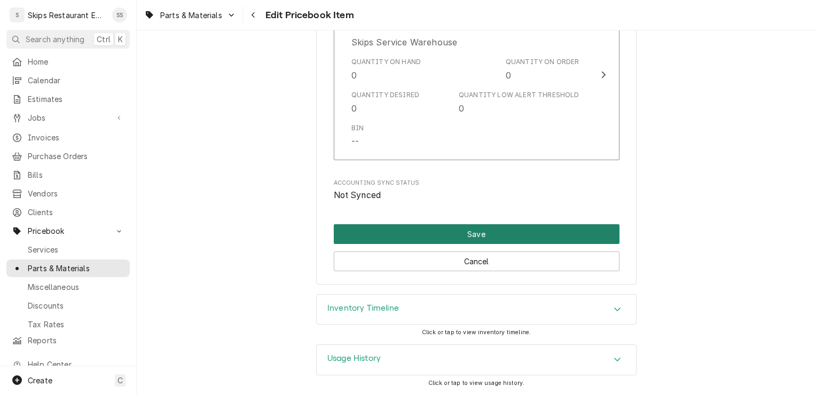
click at [424, 234] on button "Save" at bounding box center [477, 234] width 286 height 20
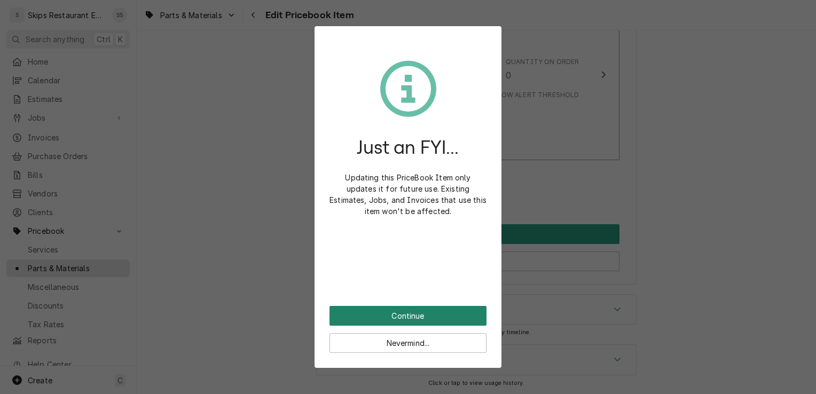
click at [404, 310] on button "Continue" at bounding box center [407, 316] width 157 height 20
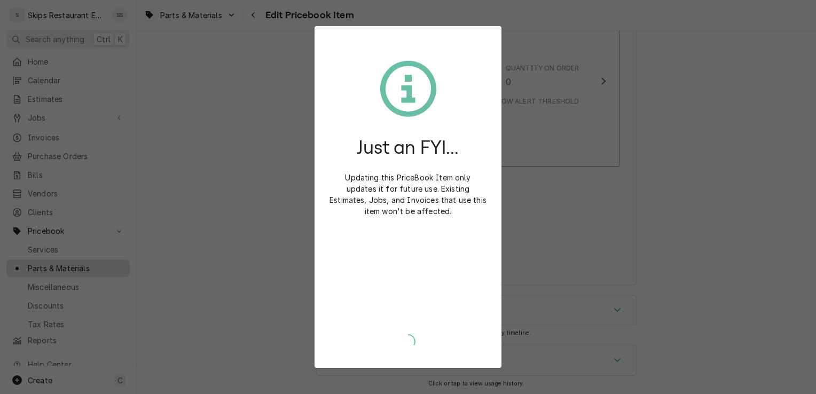
type textarea "x"
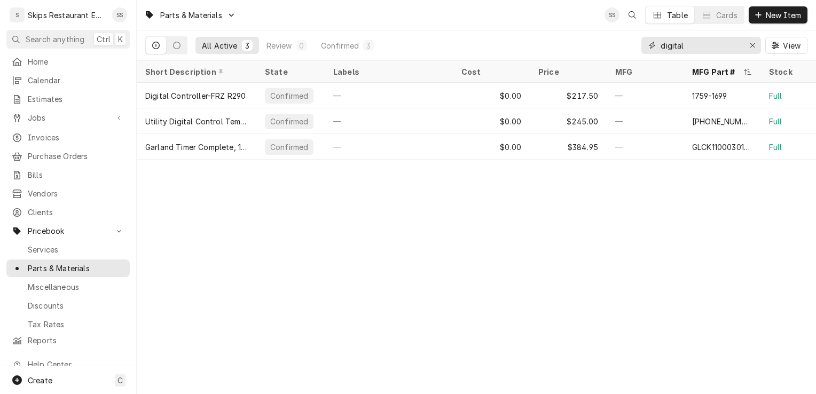
click at [691, 46] on input "digital" at bounding box center [700, 45] width 80 height 17
drag, startPoint x: 691, startPoint y: 46, endPoint x: 658, endPoint y: 55, distance: 34.2
click at [659, 55] on div "digital View" at bounding box center [724, 45] width 166 height 30
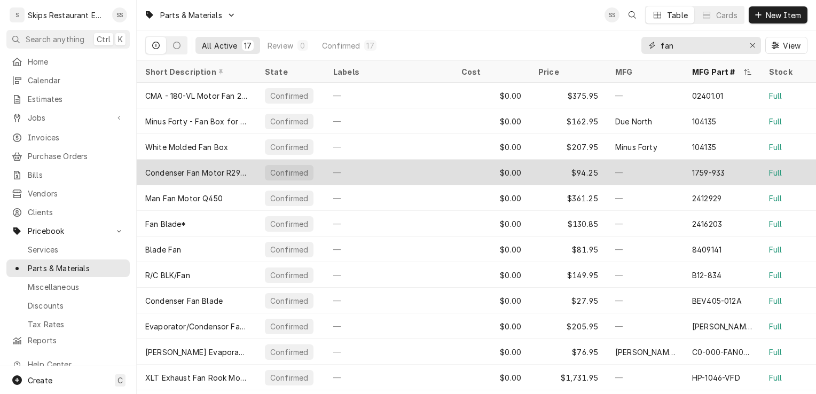
type input "fan"
click at [227, 167] on div "Condenser Fan Motor R290 C-1F" at bounding box center [196, 172] width 102 height 11
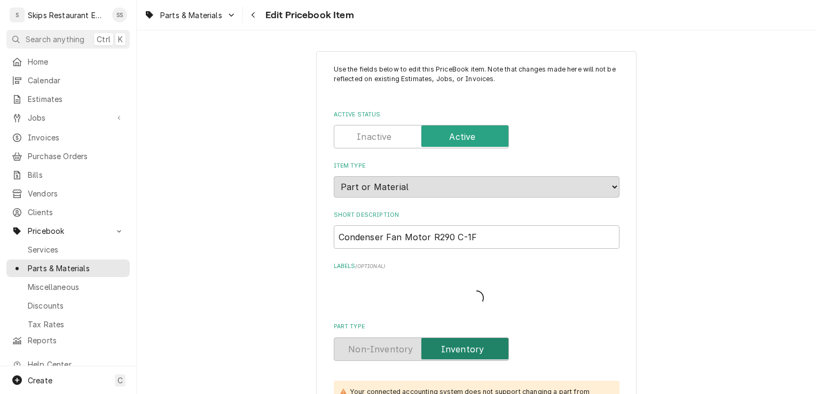
type textarea "x"
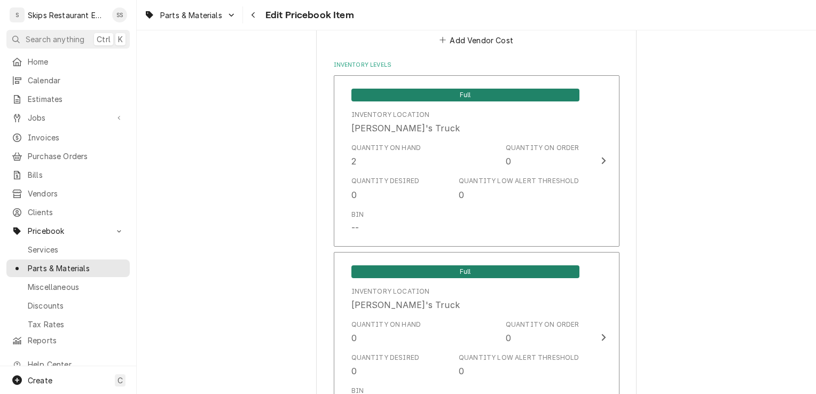
scroll to position [757, 0]
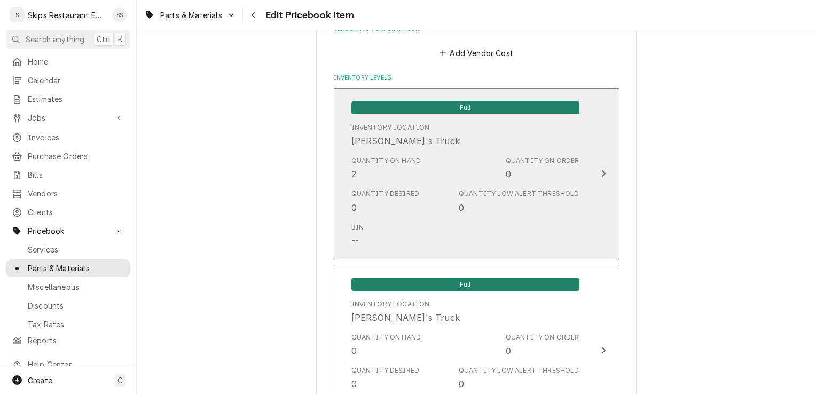
click at [601, 172] on icon "Update Inventory Level" at bounding box center [603, 173] width 5 height 9
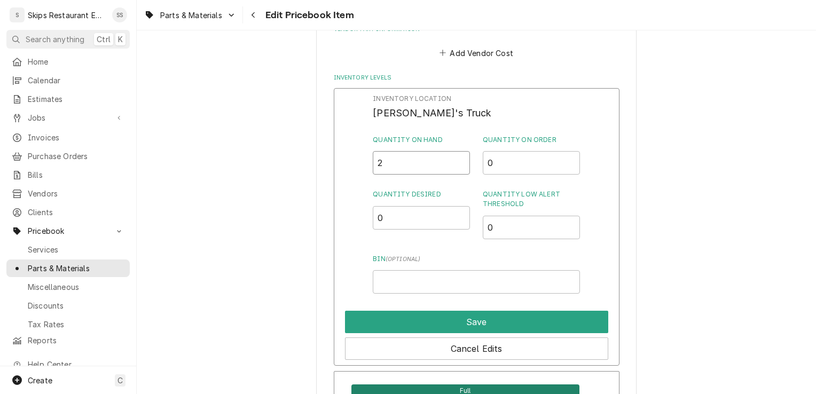
click at [383, 162] on input "2" at bounding box center [421, 162] width 97 height 23
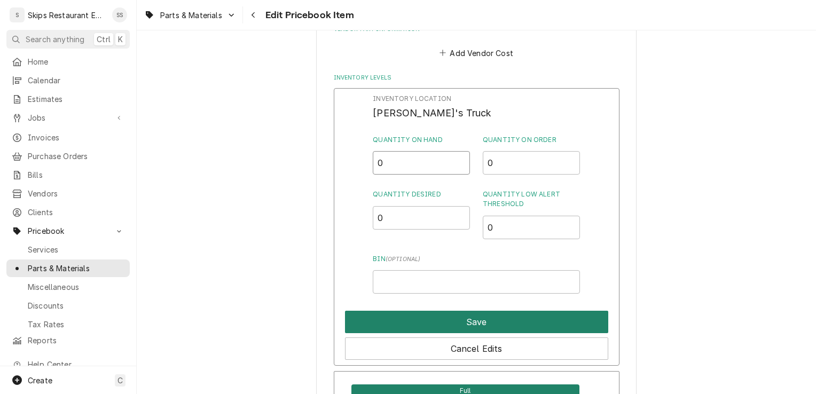
type input "0"
click at [480, 320] on button "Save" at bounding box center [476, 322] width 263 height 22
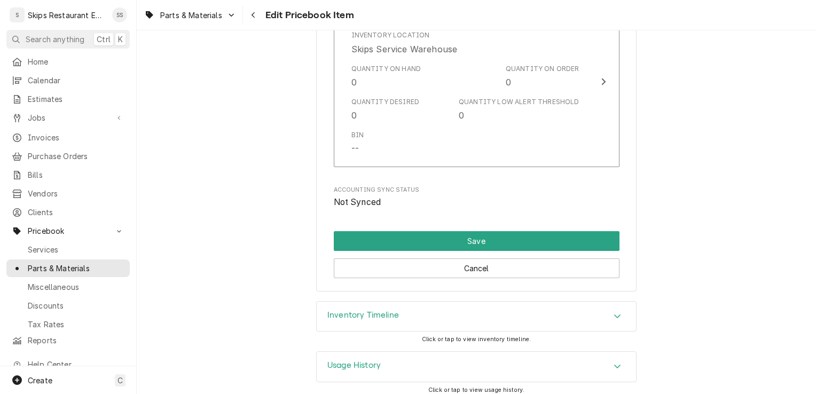
scroll to position [1209, 0]
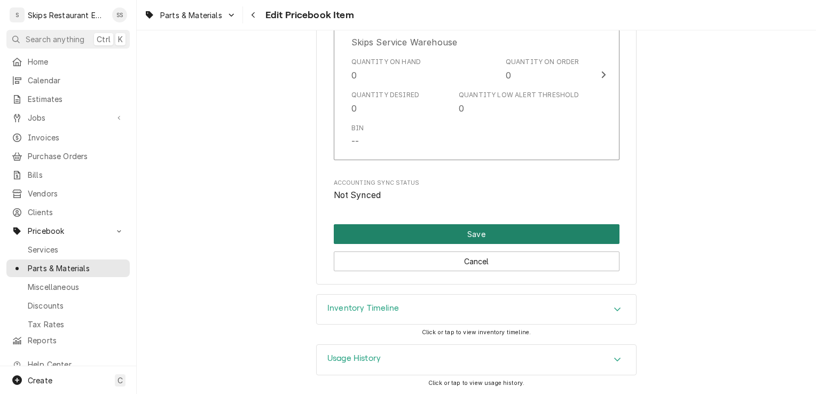
click at [393, 225] on button "Save" at bounding box center [477, 234] width 286 height 20
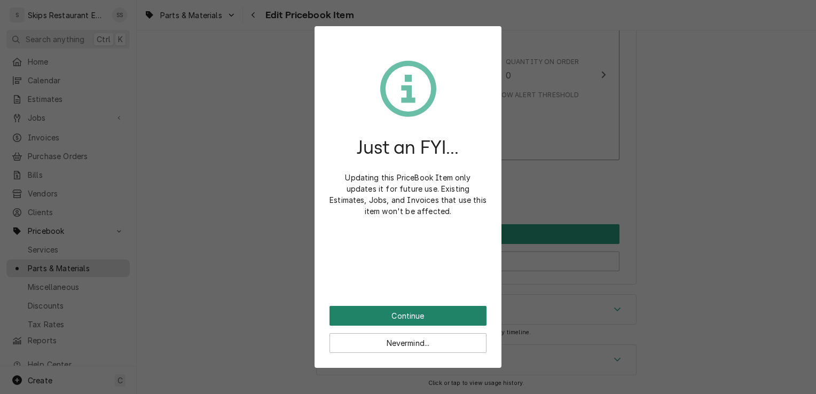
click at [422, 313] on button "Continue" at bounding box center [407, 316] width 157 height 20
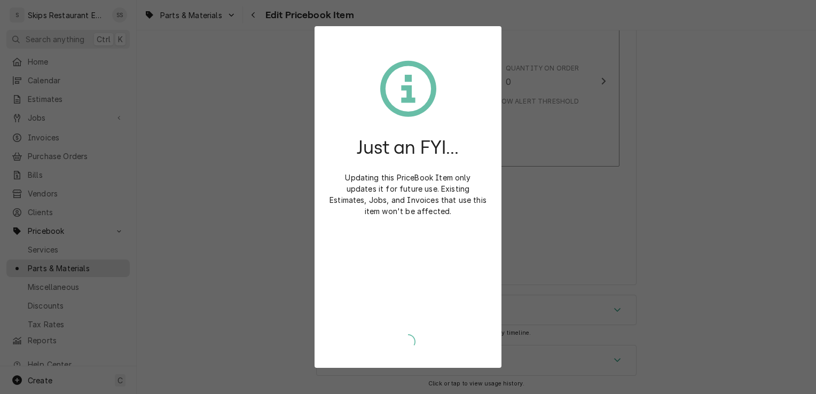
type textarea "x"
